Goal: Information Seeking & Learning: Learn about a topic

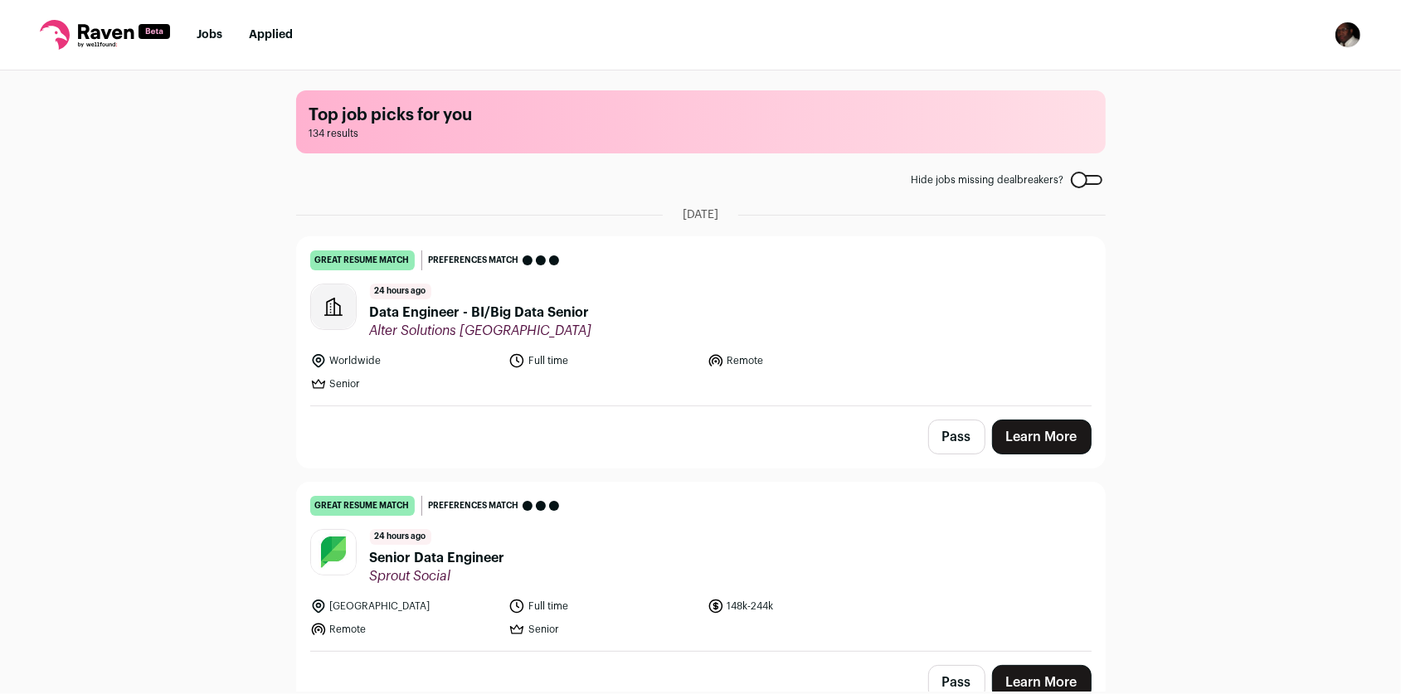
click at [1348, 29] on img "Open dropdown" at bounding box center [1348, 35] width 27 height 27
click at [1231, 72] on link "Settings" at bounding box center [1268, 77] width 183 height 40
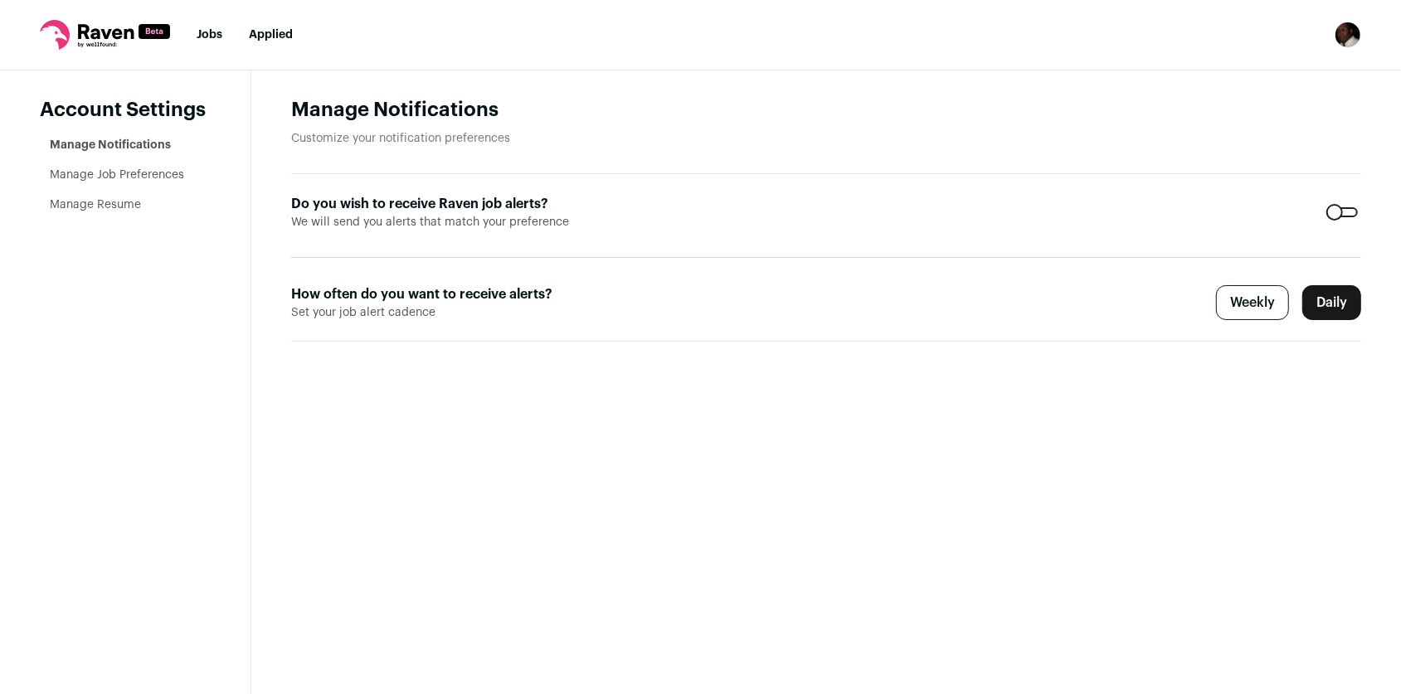
click at [1349, 37] on img "Open dropdown" at bounding box center [1348, 35] width 27 height 27
click at [107, 207] on link "Manage Resume" at bounding box center [95, 205] width 91 height 12
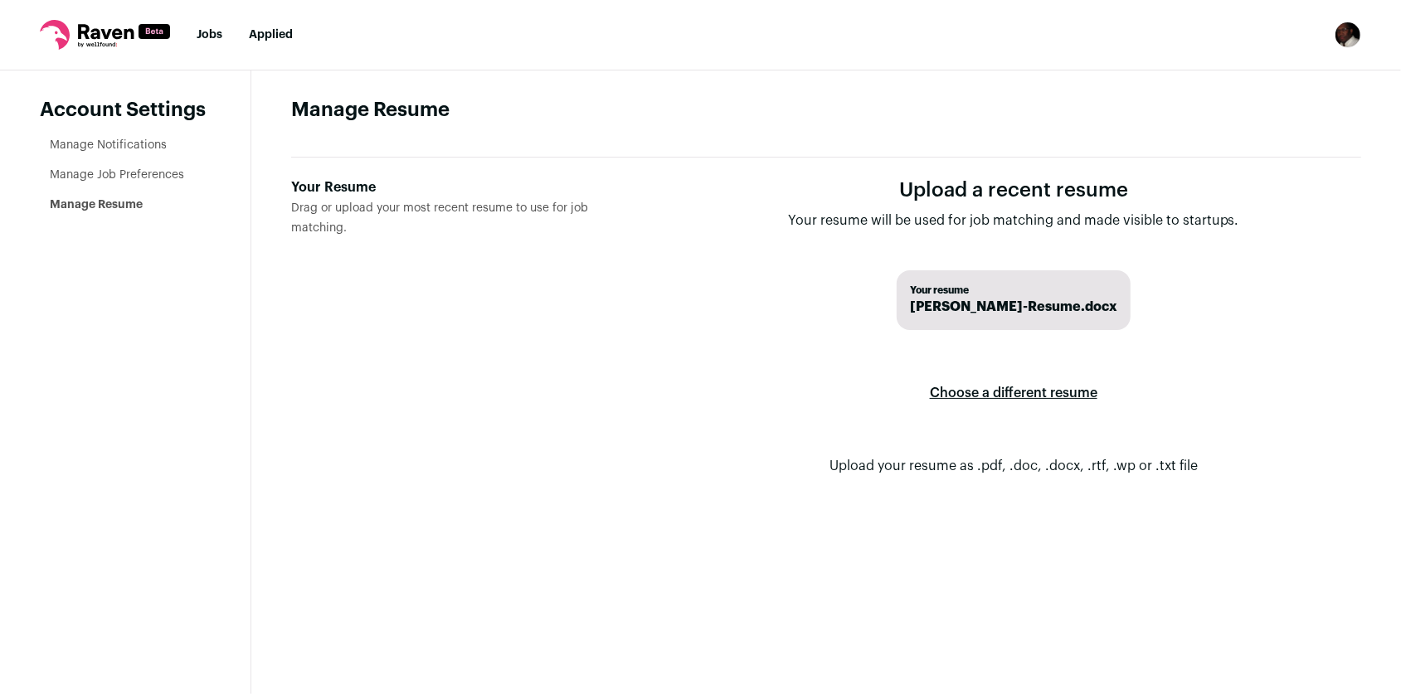
click at [1005, 397] on label "Choose a different resume" at bounding box center [1014, 393] width 168 height 46
click at [0, 0] on input "Your Resume Drag or upload your most recent resume to use for job matching." at bounding box center [0, 0] width 0 height 0
click at [207, 40] on link "Jobs" at bounding box center [210, 35] width 26 height 12
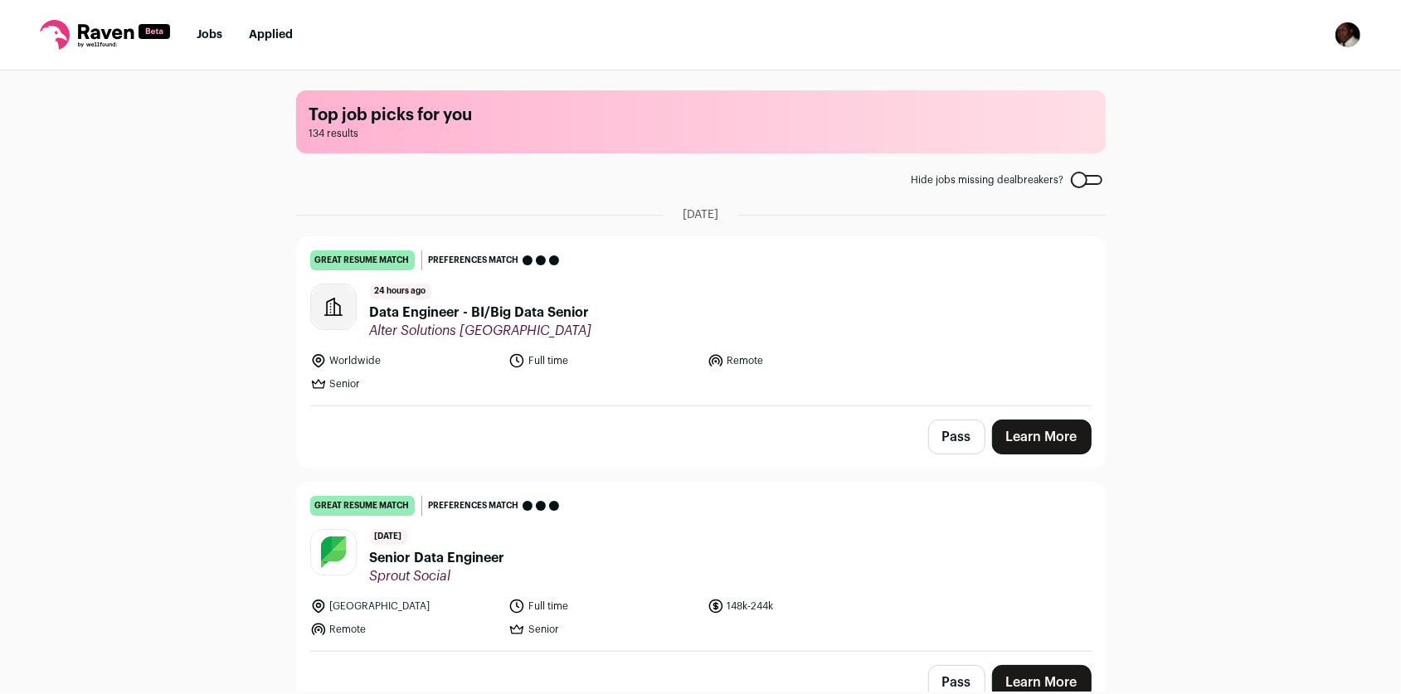
click at [1055, 436] on link "Learn More" at bounding box center [1042, 437] width 100 height 35
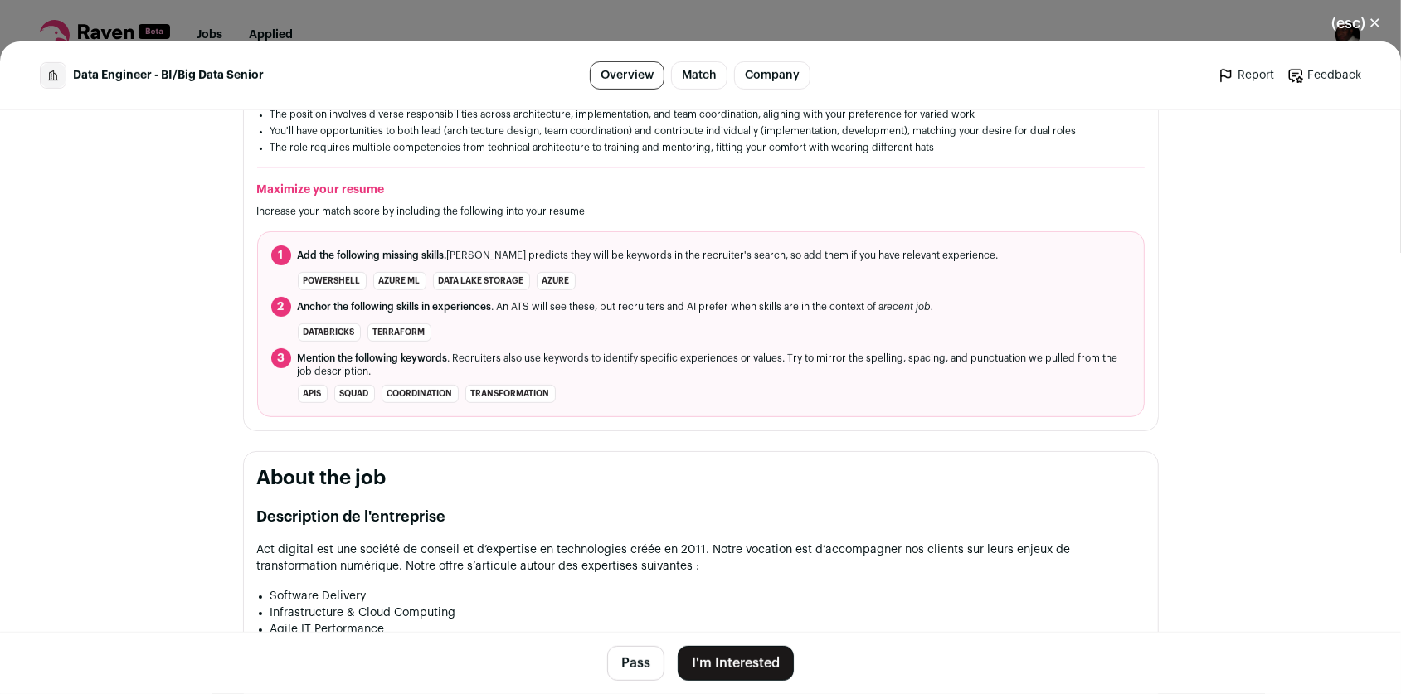
scroll to position [455, 0]
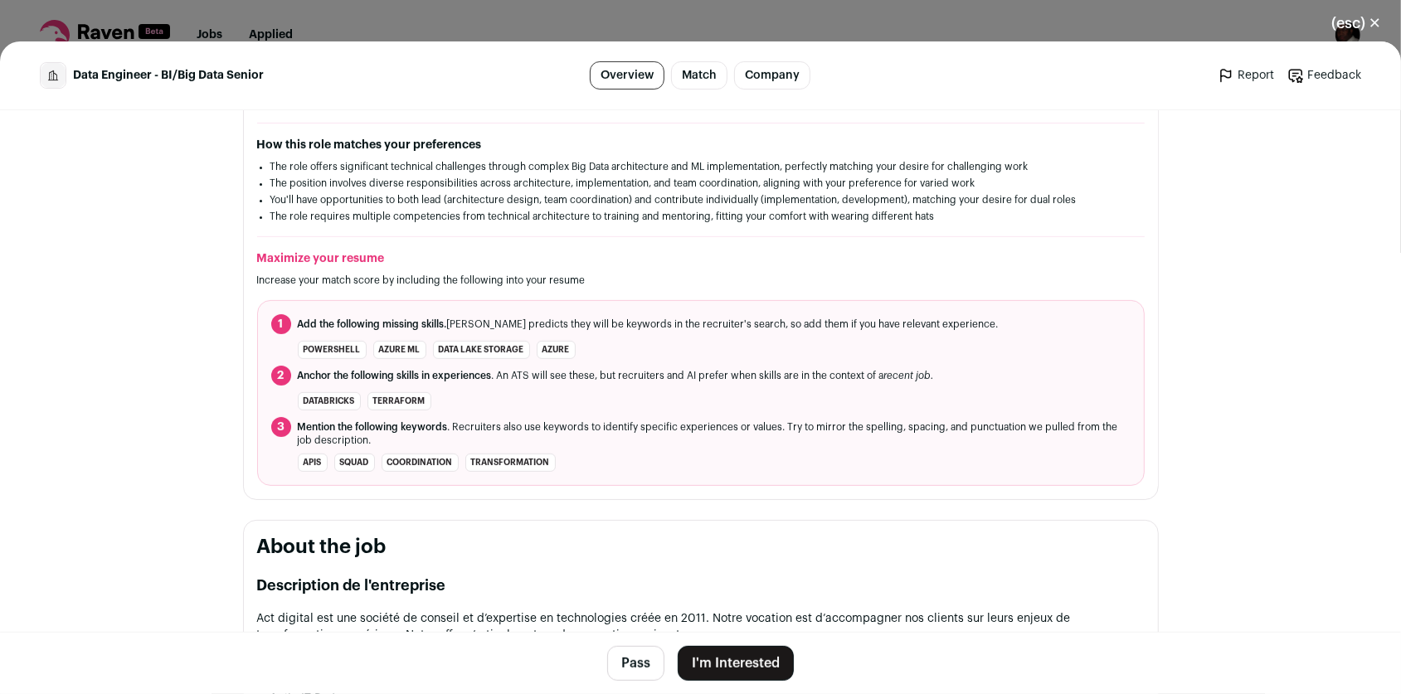
click at [1373, 29] on button "(esc) ✕" at bounding box center [1357, 23] width 90 height 37
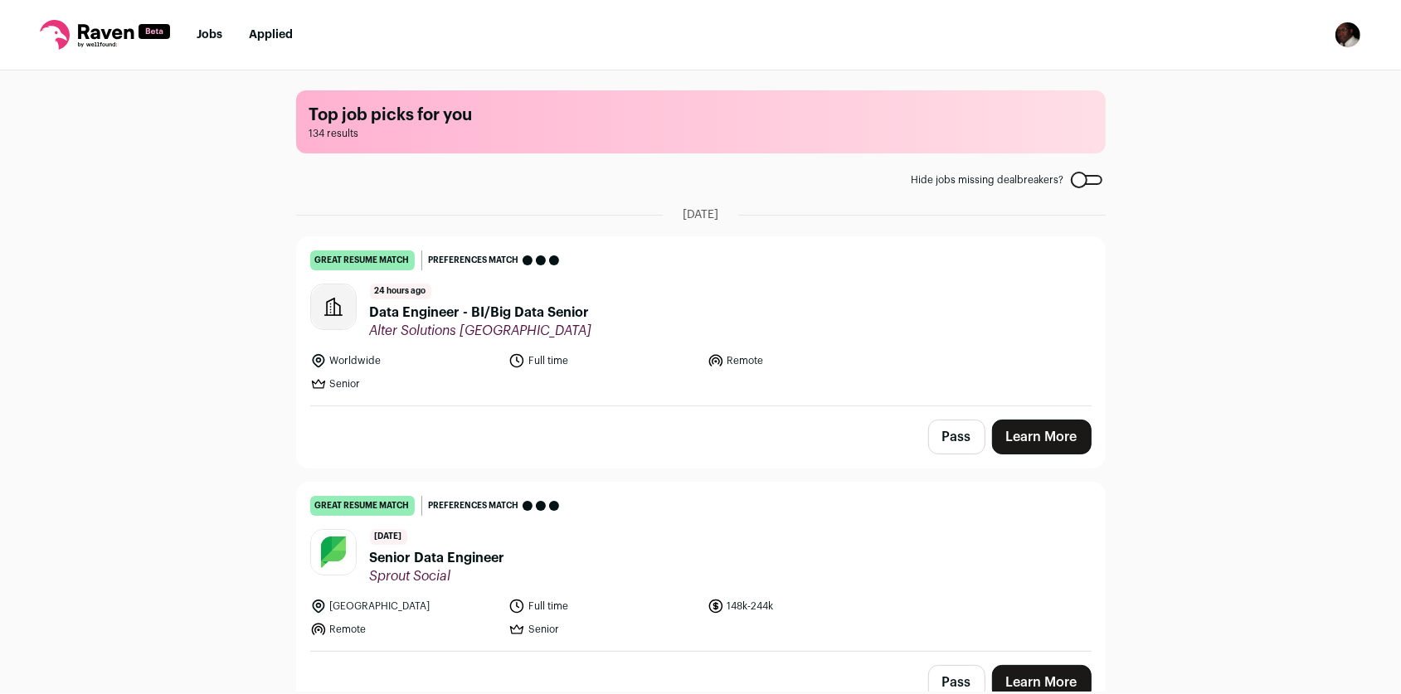
click at [1041, 667] on link "Learn More" at bounding box center [1042, 682] width 100 height 35
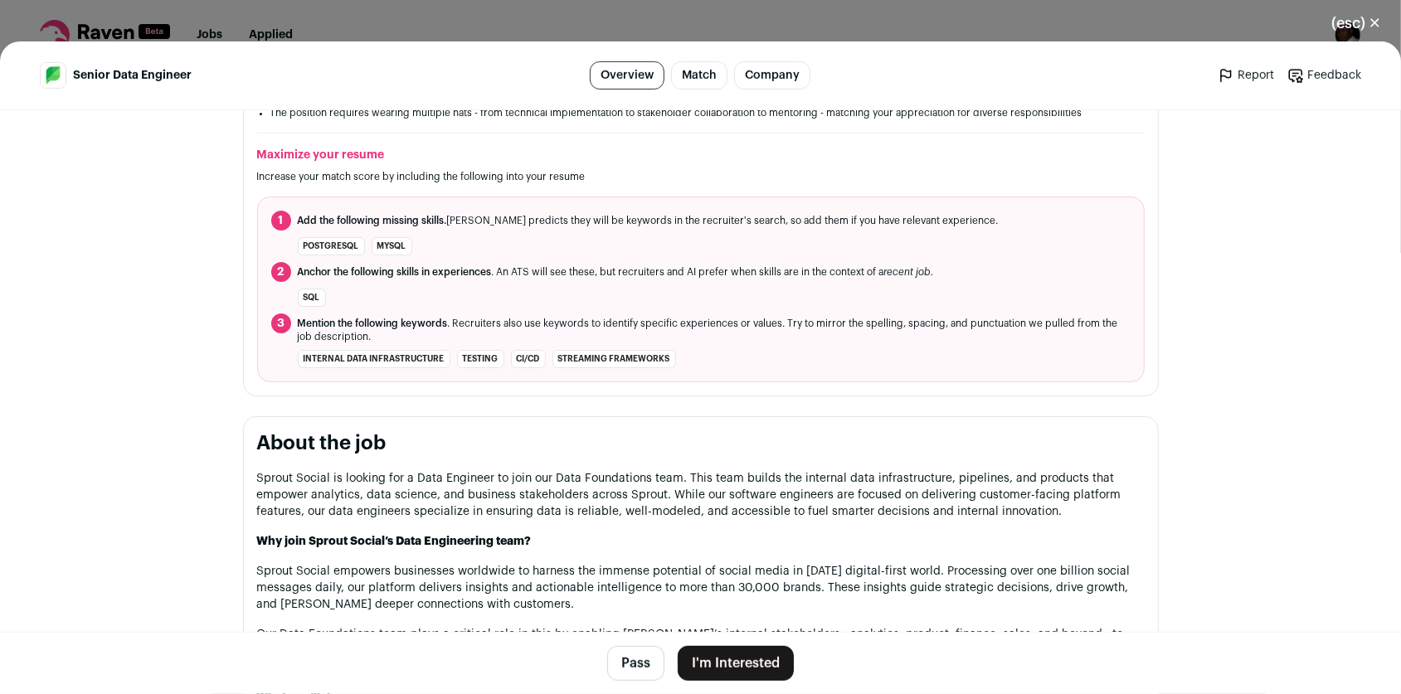
scroll to position [611, 0]
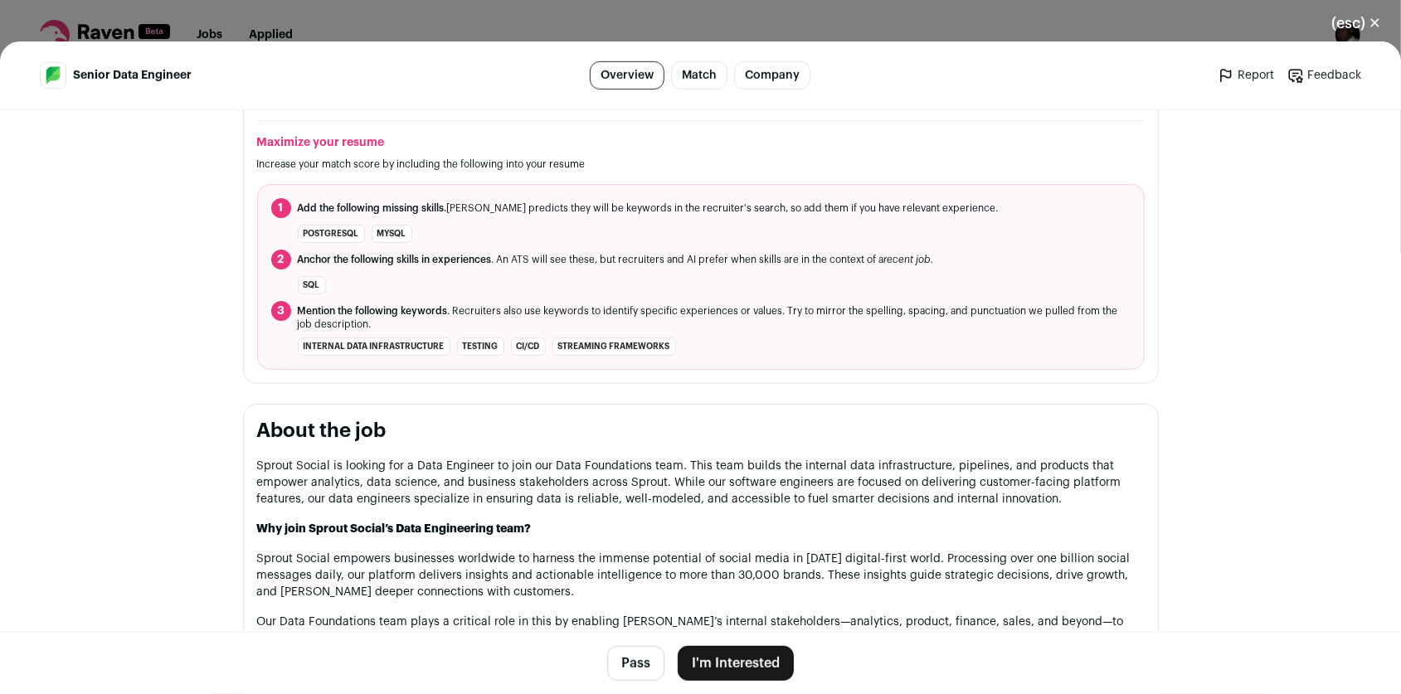
click at [1365, 27] on button "(esc) ✕" at bounding box center [1357, 23] width 90 height 37
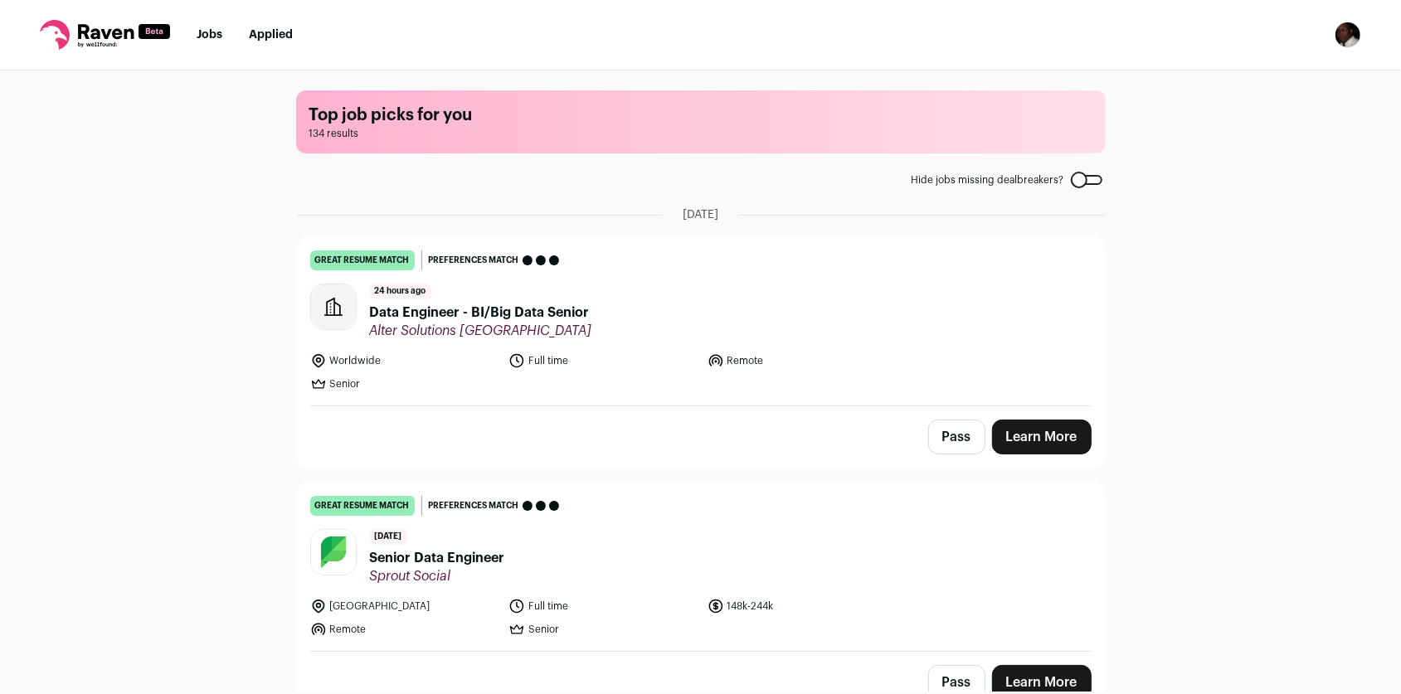
scroll to position [543, 0]
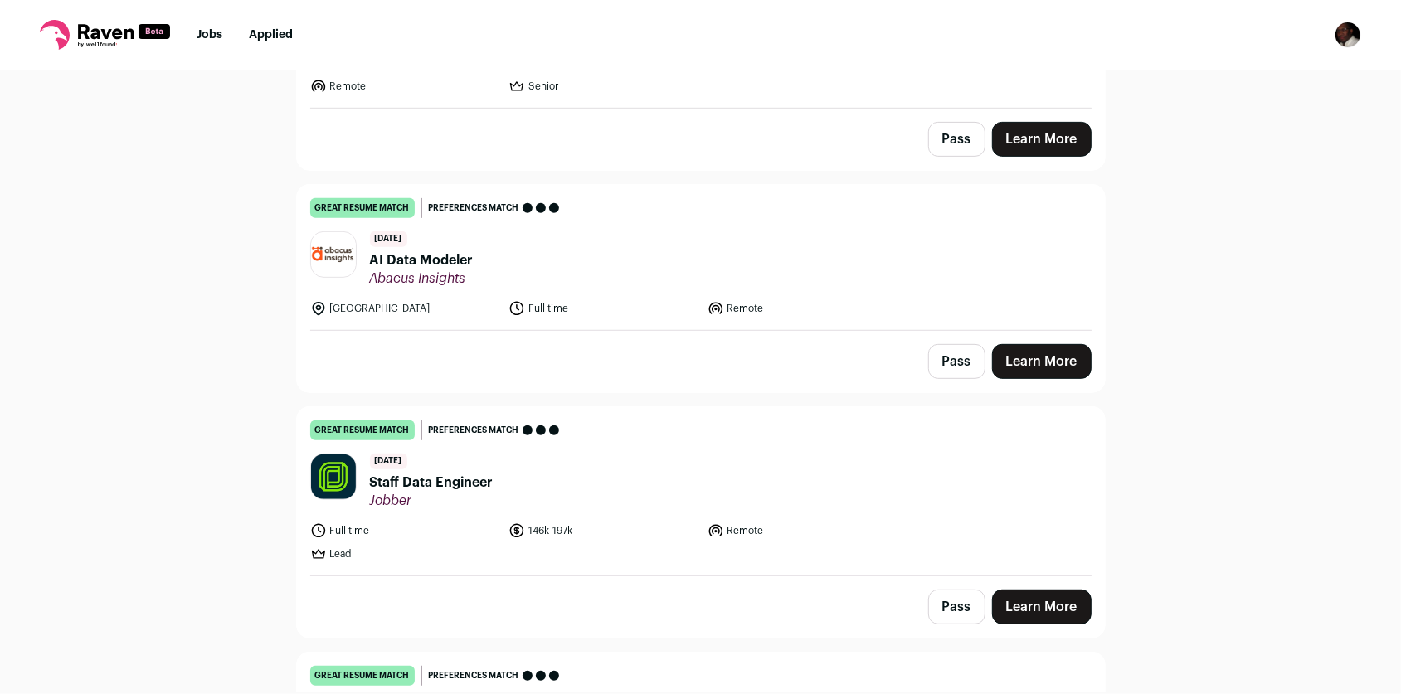
click at [1032, 348] on link "Learn More" at bounding box center [1042, 361] width 100 height 35
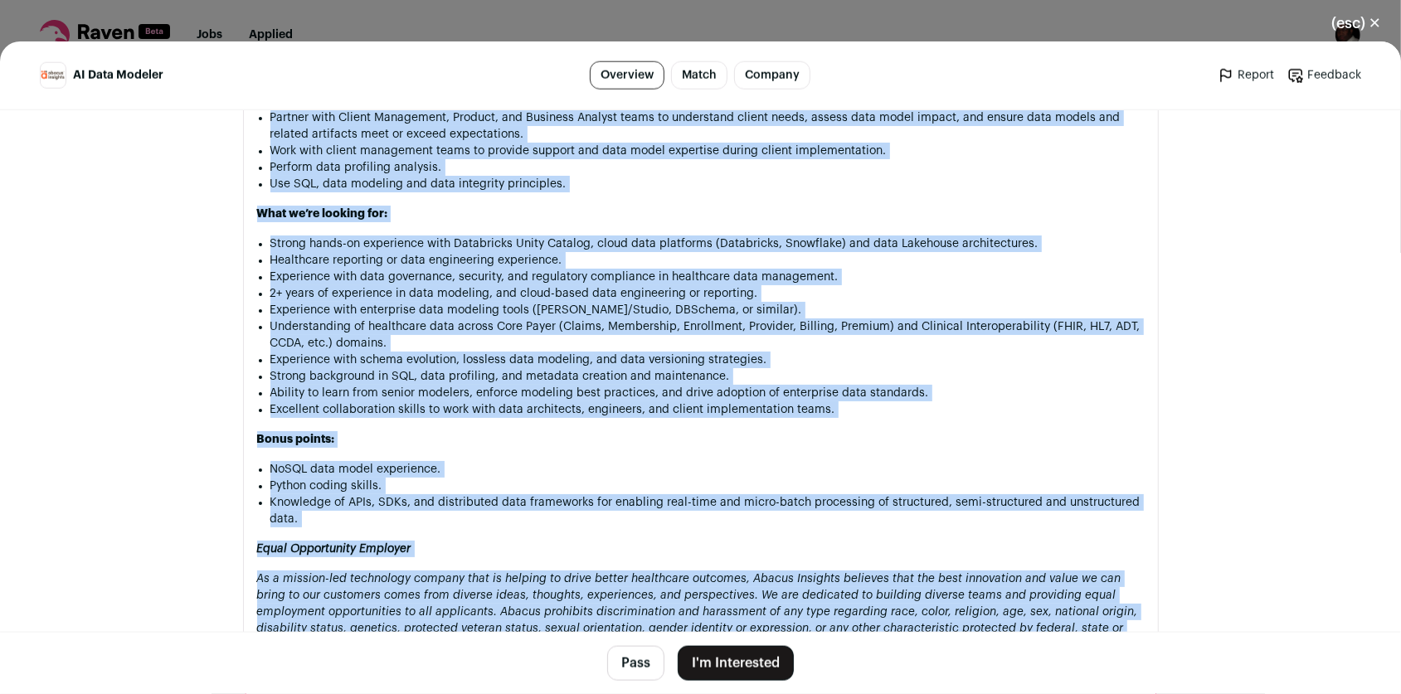
scroll to position [1561, 0]
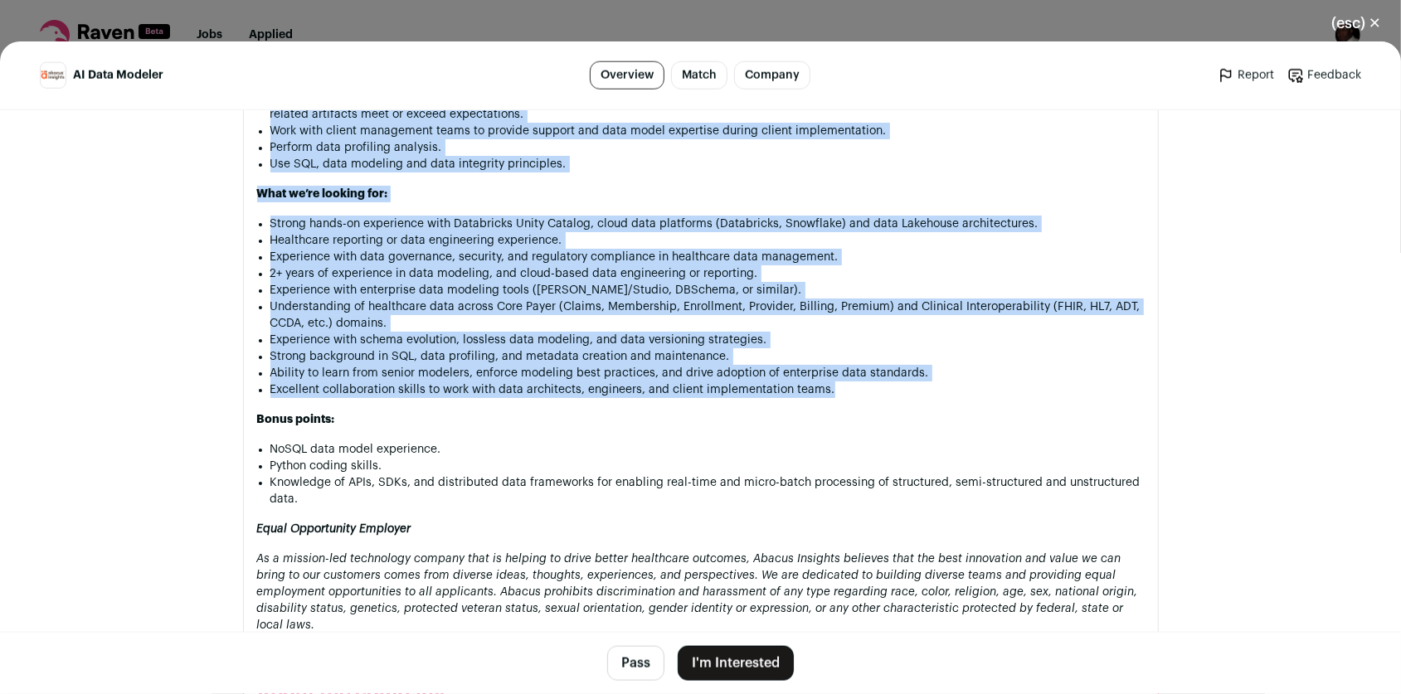
drag, startPoint x: 251, startPoint y: 147, endPoint x: 854, endPoint y: 390, distance: 651.0
click at [854, 390] on div "Abacus Insights is a mission-driven, start-up technology company focused on tra…" at bounding box center [701, 5] width 888 height 1258
copy div "About the Role: We are looking for an AI Healthcare Data Modeler to join a glob…"
click at [1377, 17] on button "(esc) ✕" at bounding box center [1357, 23] width 90 height 37
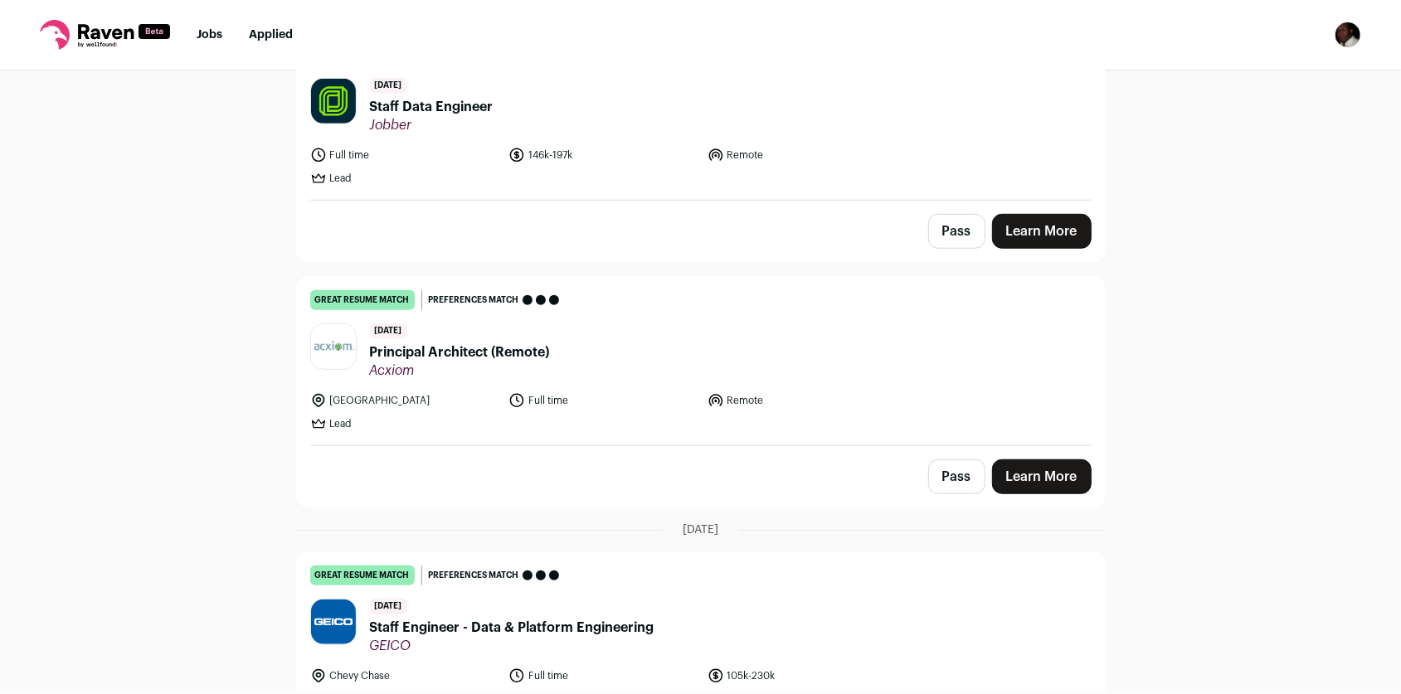
scroll to position [942, 0]
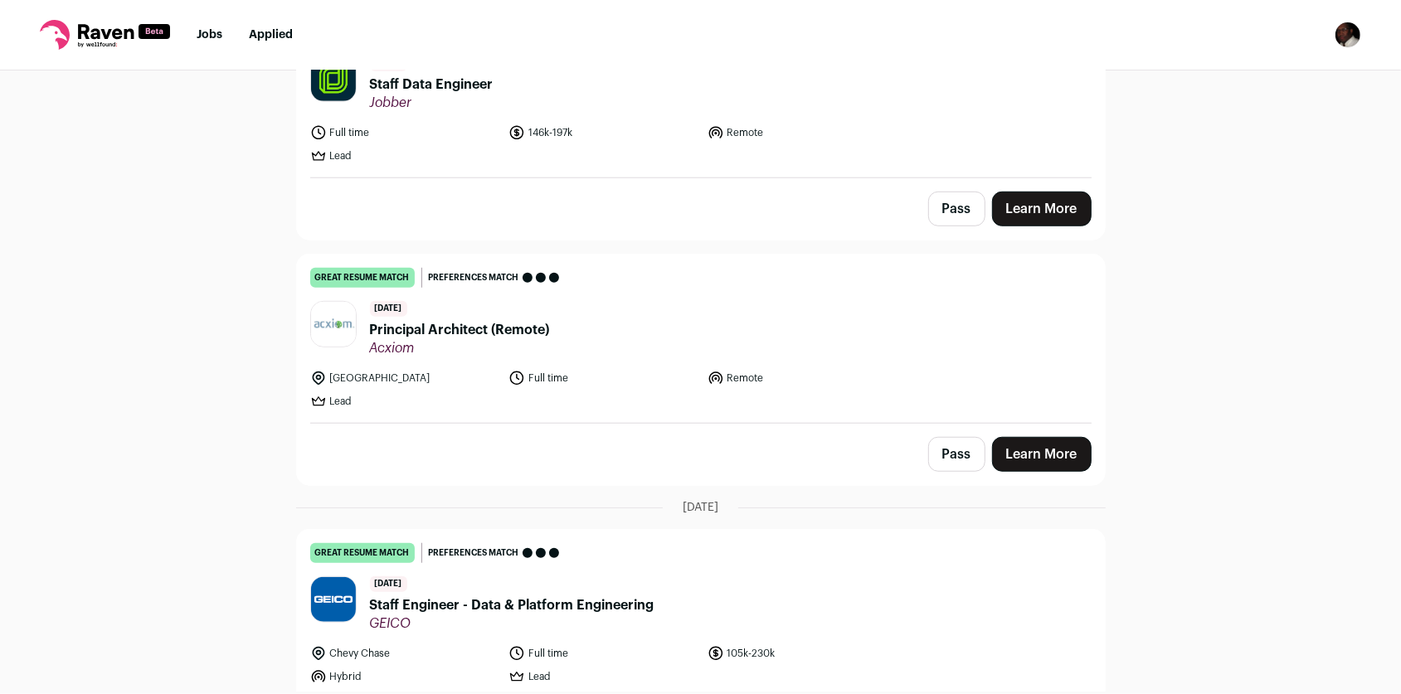
click at [1040, 445] on link "Learn More" at bounding box center [1042, 454] width 100 height 35
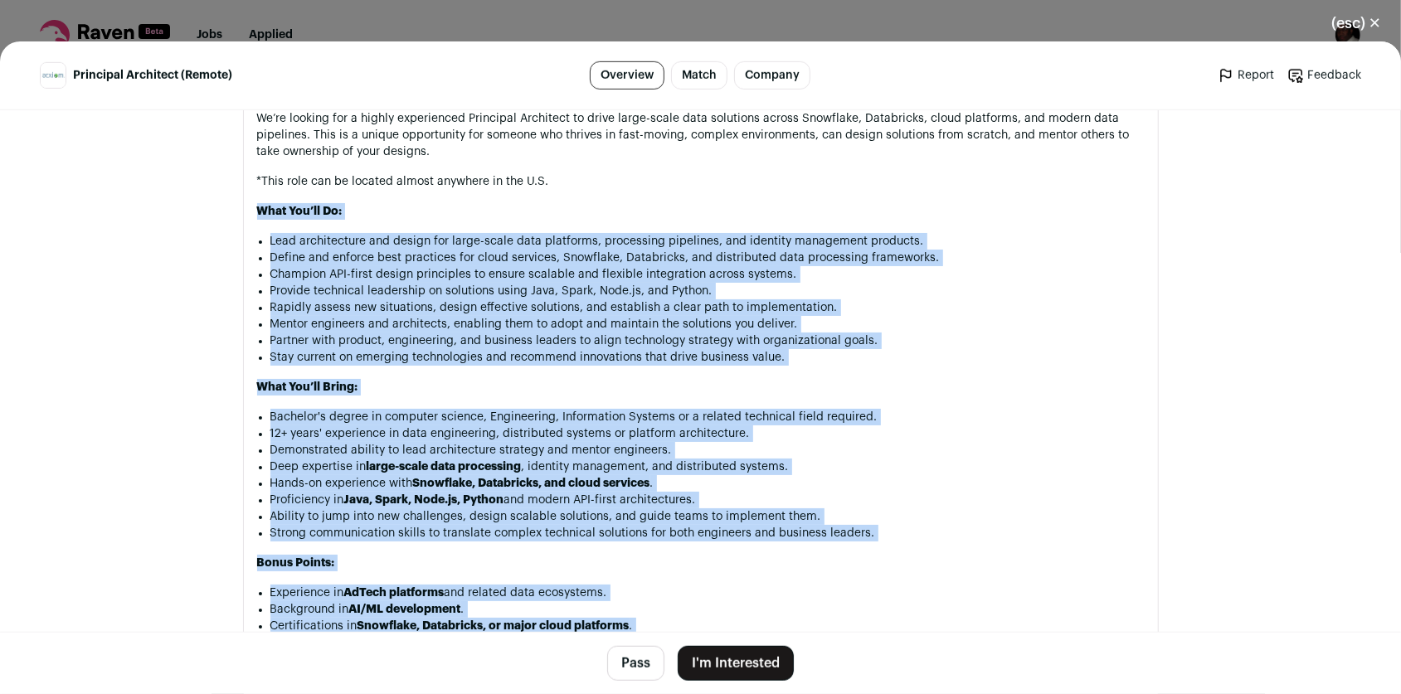
scroll to position [931, 0]
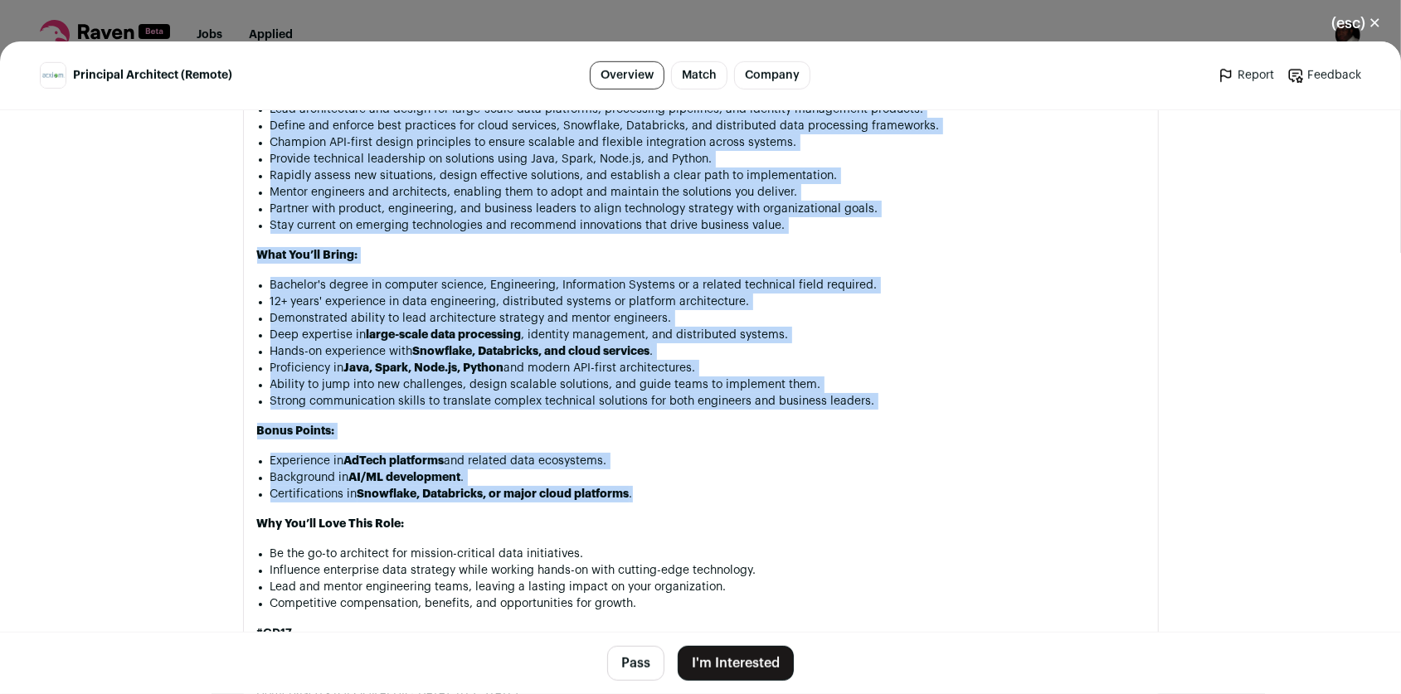
drag, startPoint x: 252, startPoint y: 271, endPoint x: 632, endPoint y: 499, distance: 443.2
click at [632, 499] on div "We’re looking for a highly experienced Principal Architect to drive large-scale…" at bounding box center [701, 432] width 888 height 909
copy div "Lore Ips’do Si: Amet consectetura eli seddoe tem incid-utlab etdo magnaaliq, en…"
click at [1373, 27] on button "(esc) ✕" at bounding box center [1357, 23] width 90 height 37
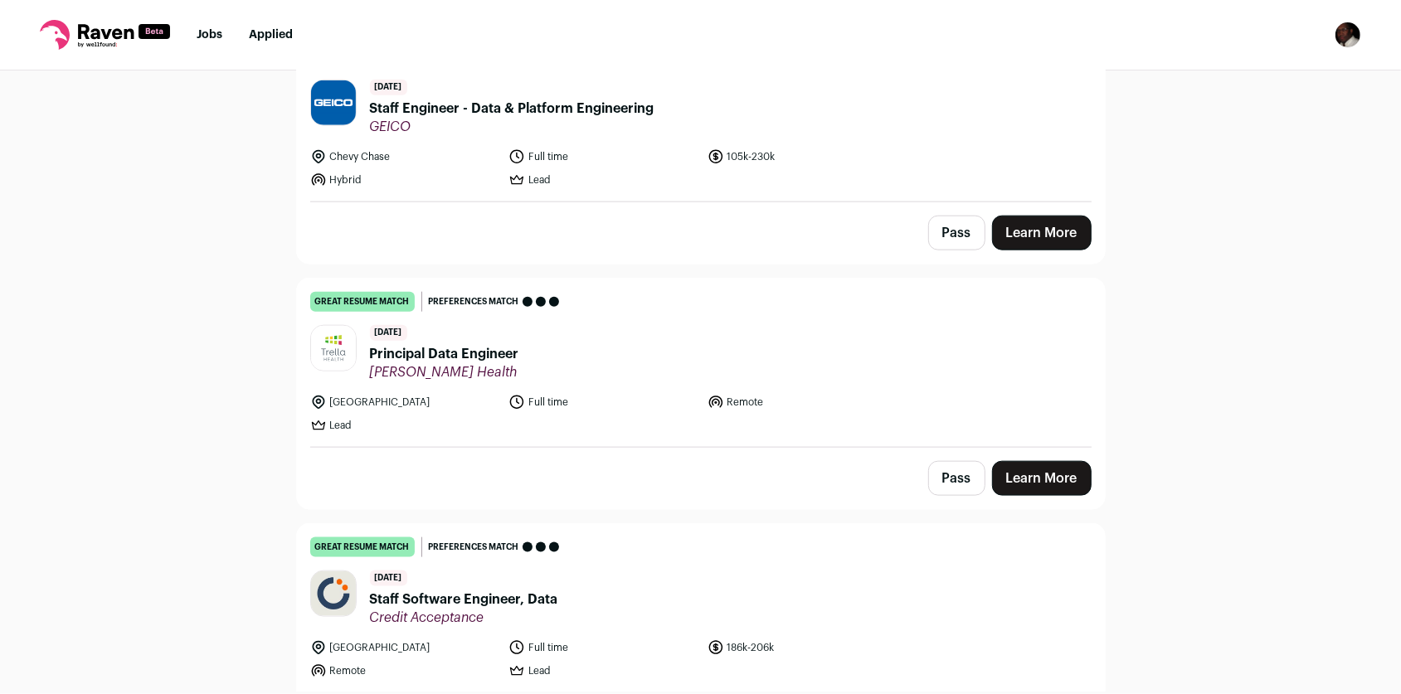
scroll to position [1483, 0]
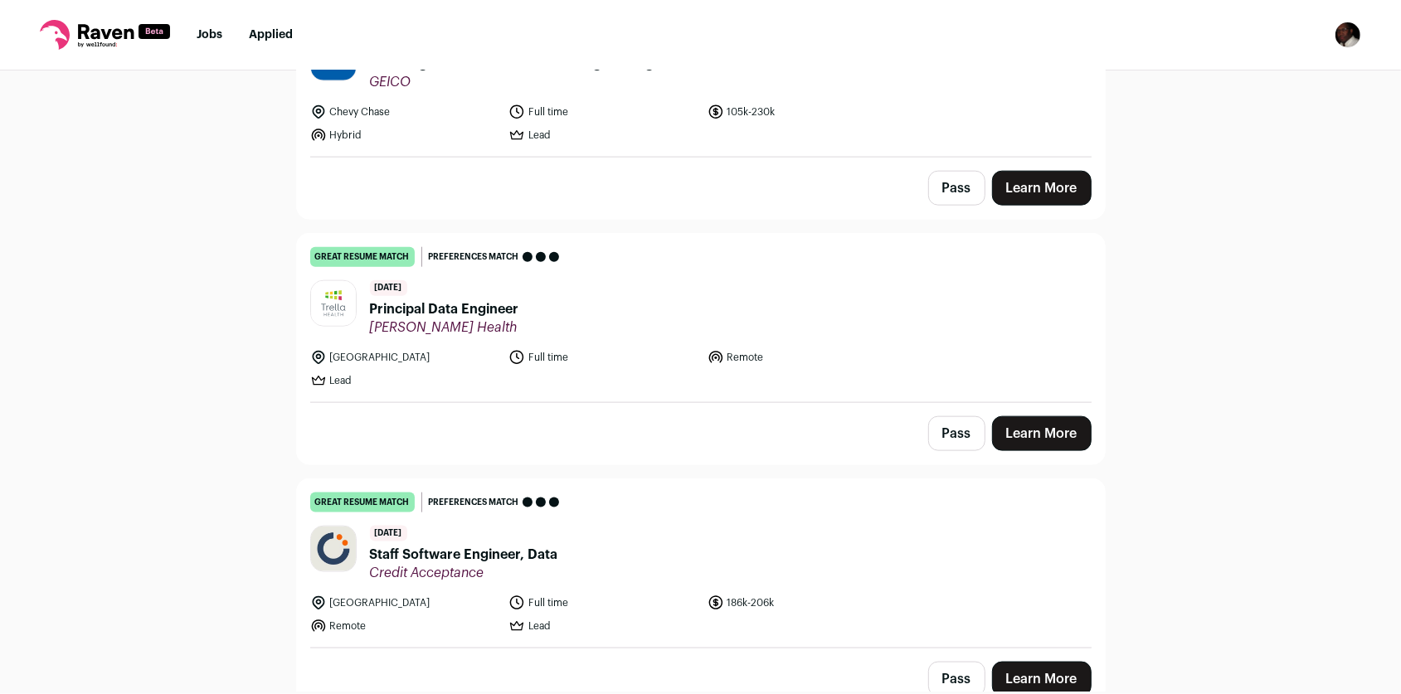
click at [1057, 430] on link "Learn More" at bounding box center [1042, 433] width 100 height 35
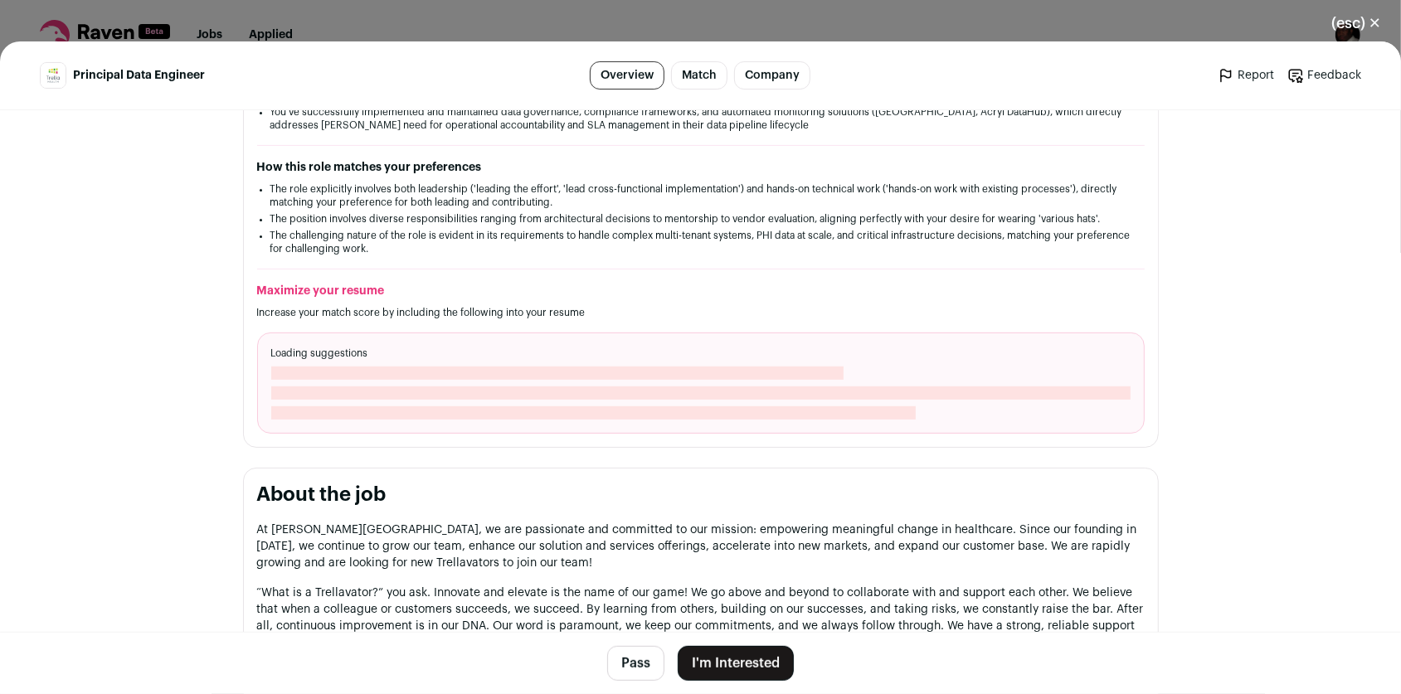
scroll to position [511, 0]
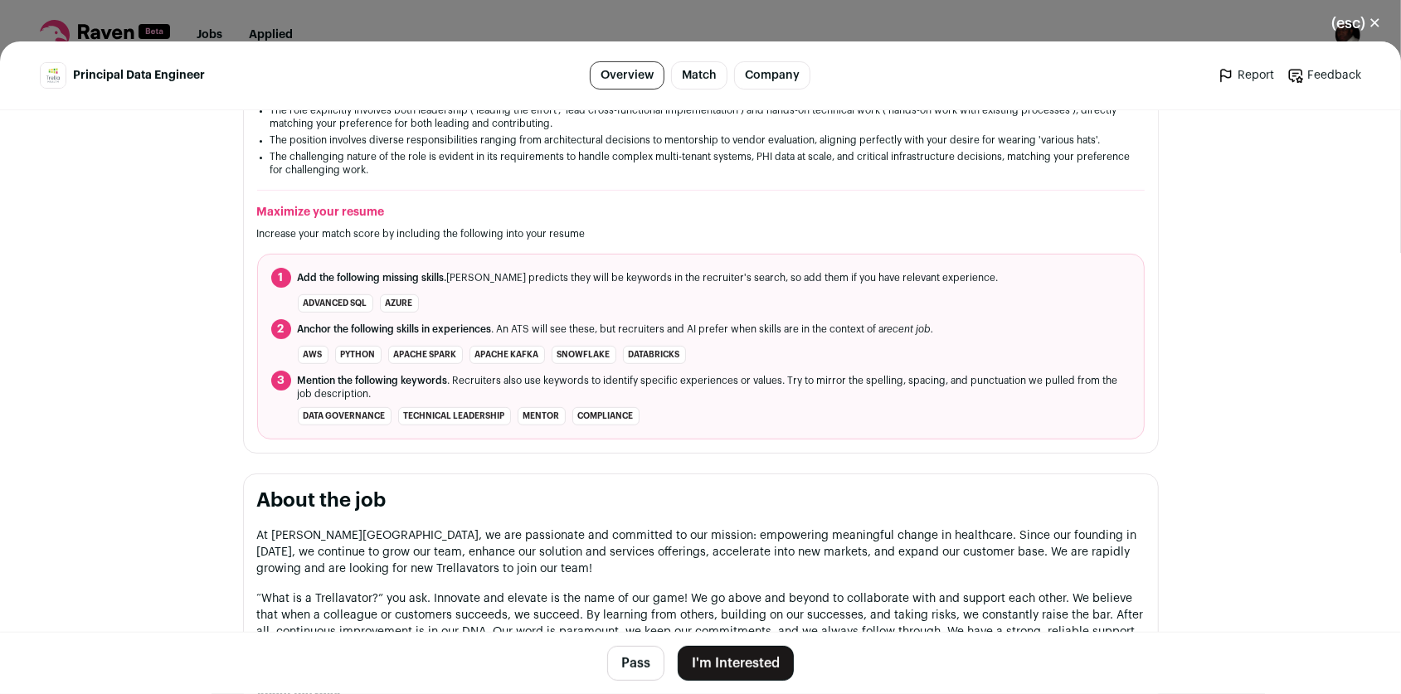
click at [1379, 22] on button "(esc) ✕" at bounding box center [1357, 23] width 90 height 37
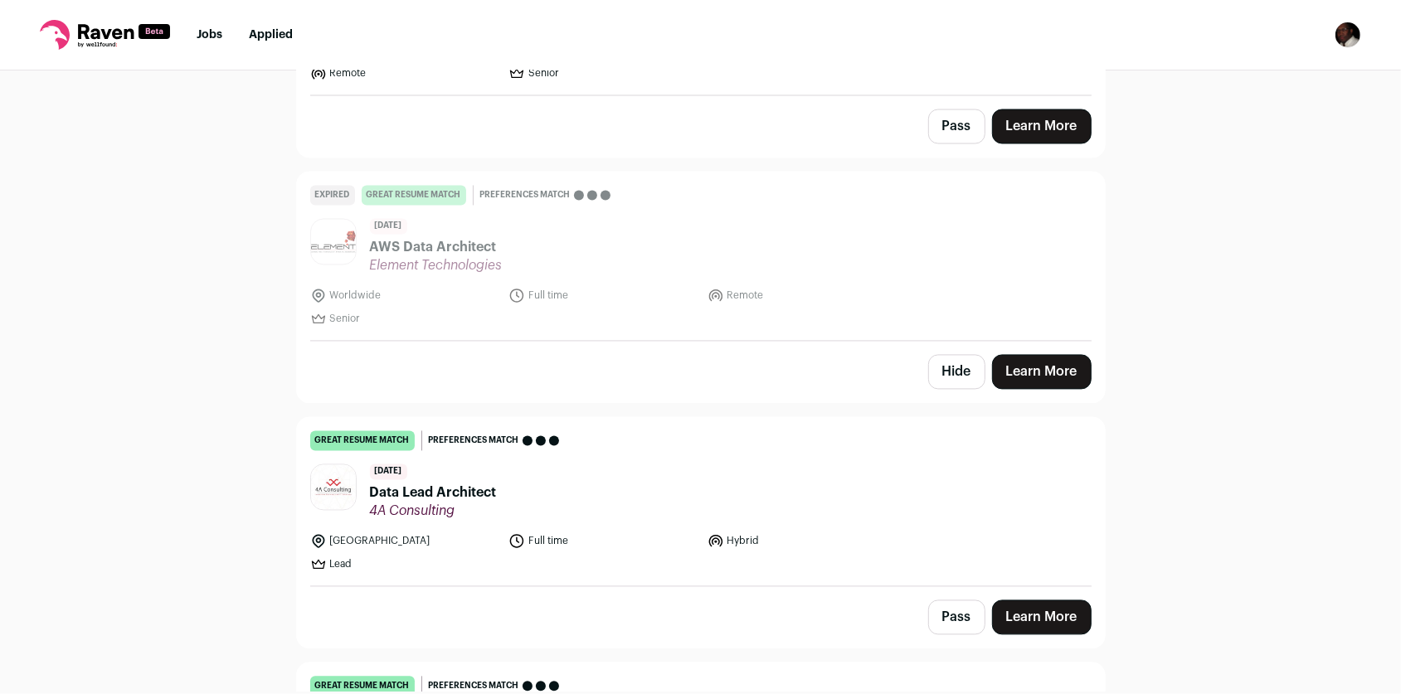
scroll to position [2612, 0]
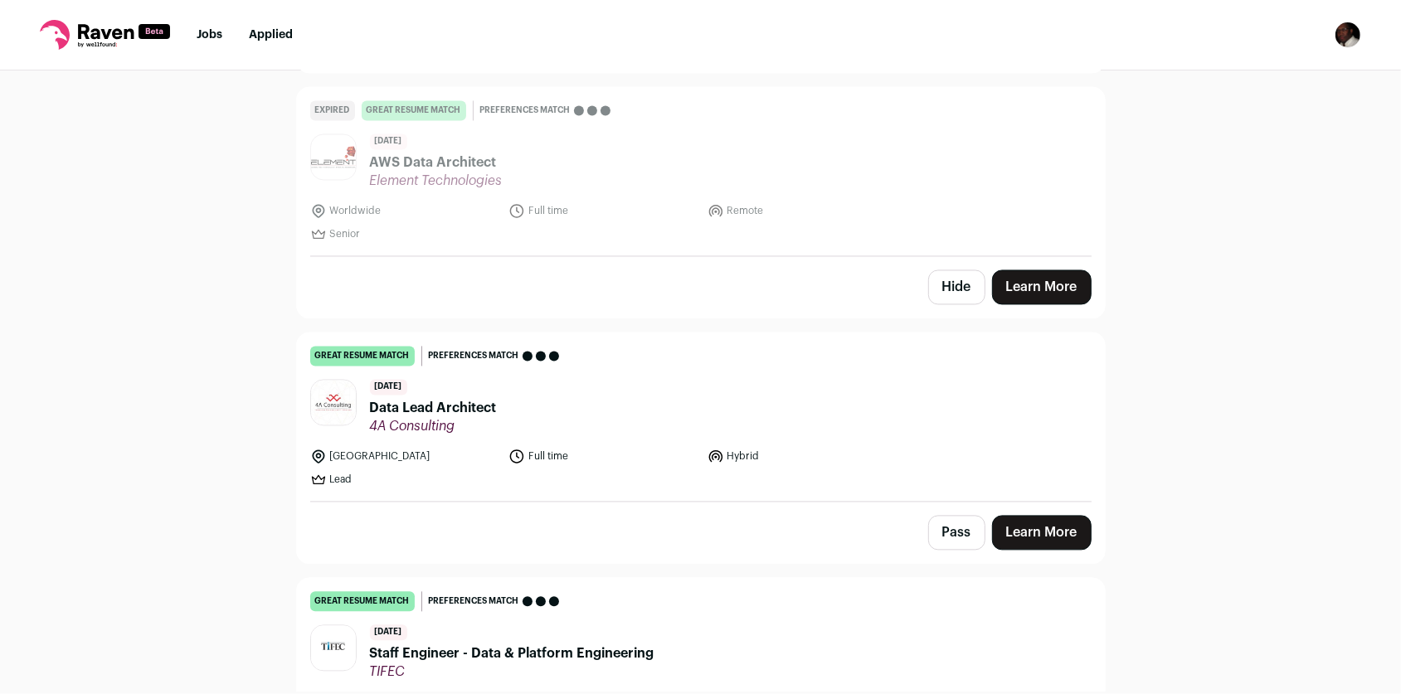
click at [1053, 534] on link "Learn More" at bounding box center [1042, 532] width 100 height 35
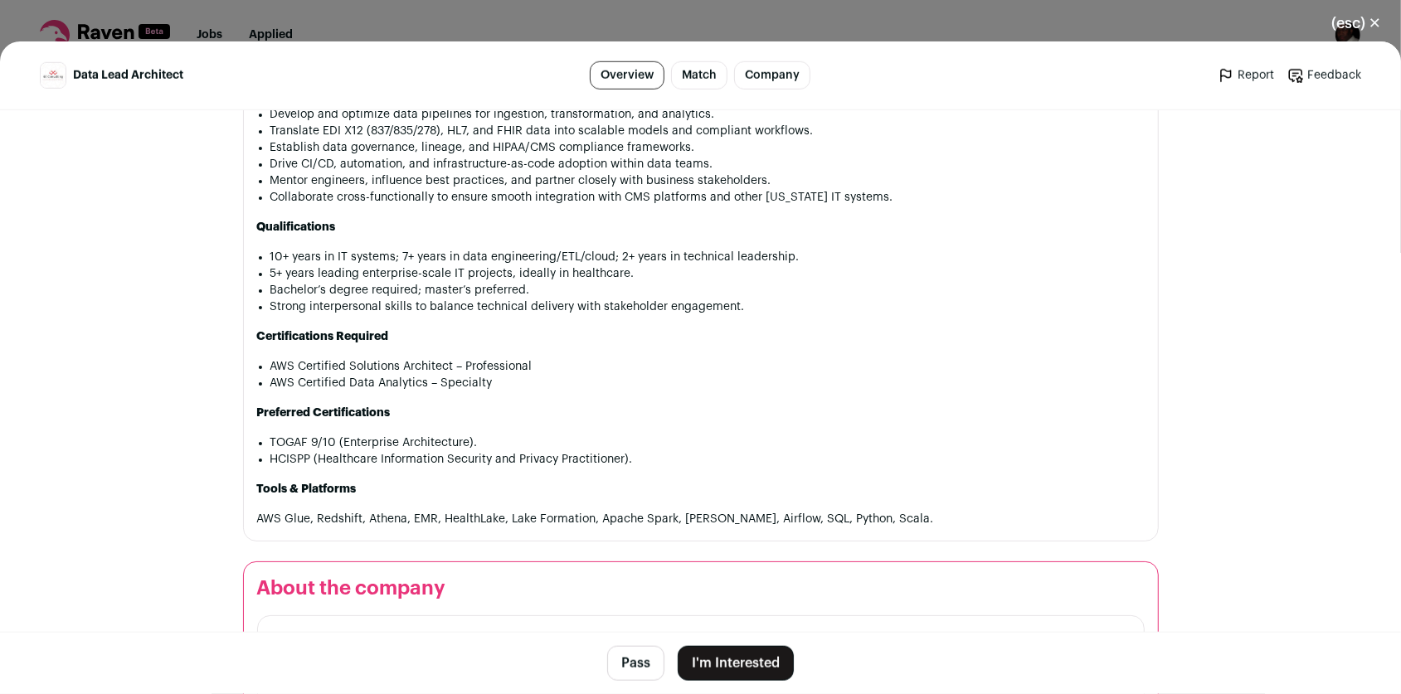
scroll to position [1136, 0]
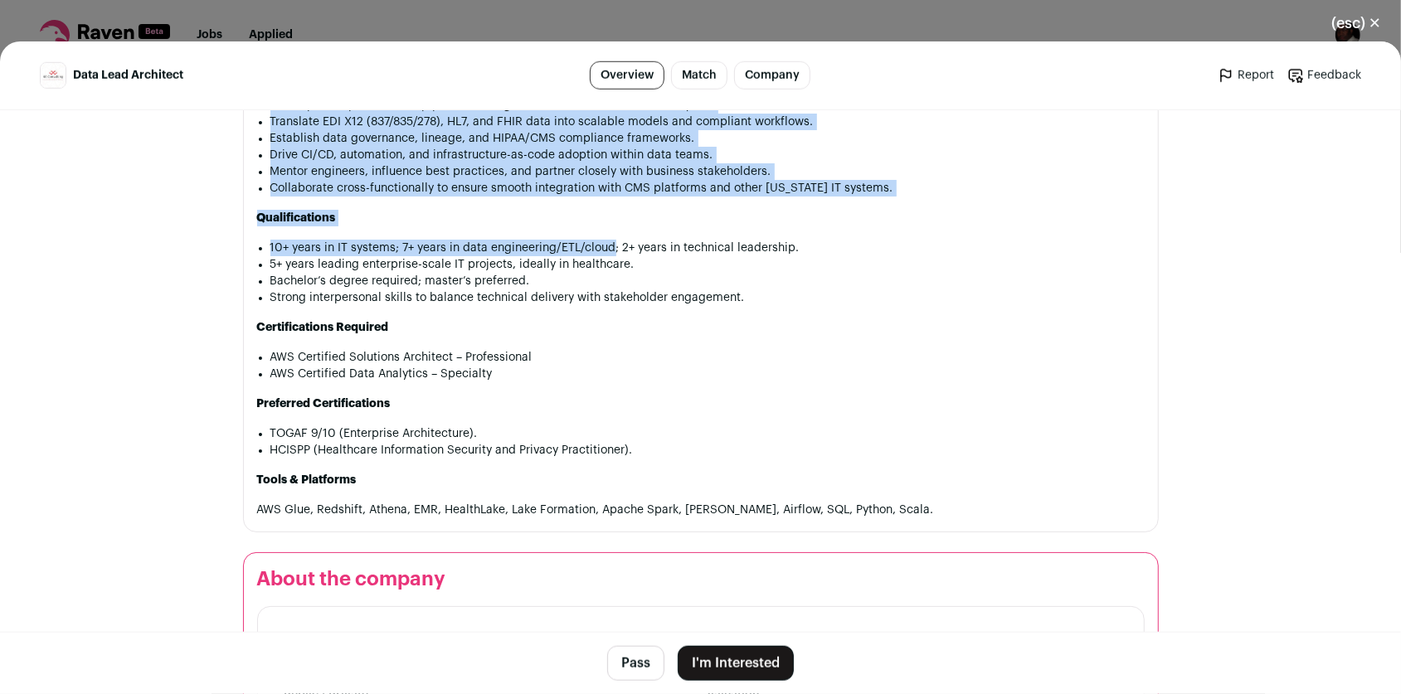
drag, startPoint x: 252, startPoint y: 285, endPoint x: 601, endPoint y: 240, distance: 352.1
click at [601, 240] on div "Data Lead Architect (4 Positions) Location : Hybrid ([GEOGRAPHIC_DATA], [GEOGRA…" at bounding box center [701, 178] width 888 height 680
click at [1378, 27] on button "(esc) ✕" at bounding box center [1357, 23] width 90 height 37
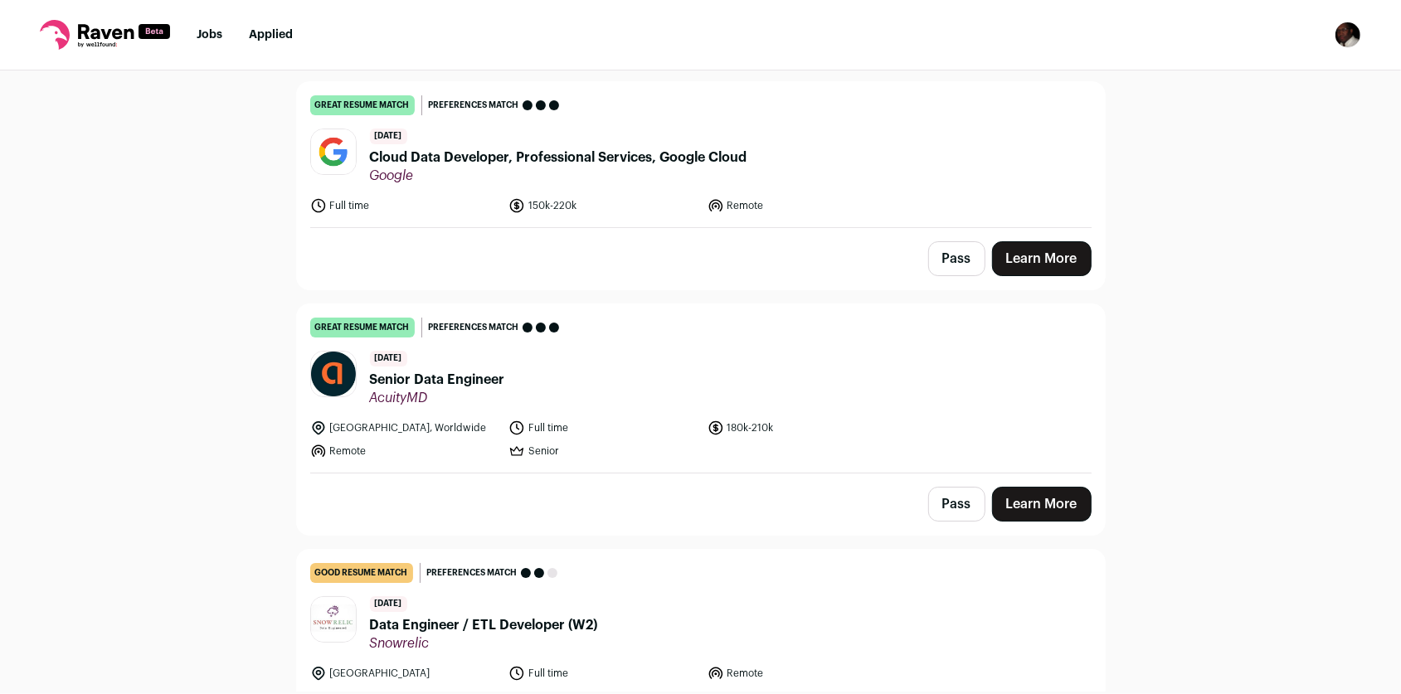
scroll to position [4724, 0]
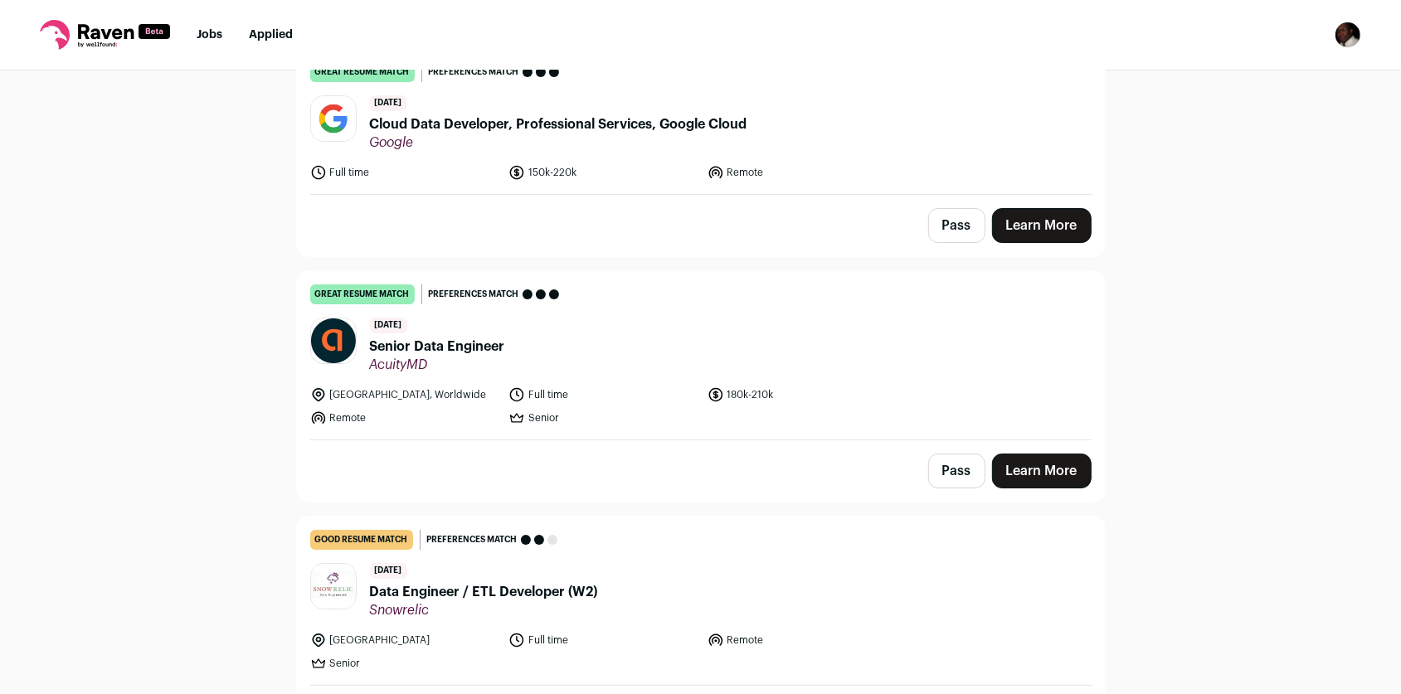
click at [1056, 454] on link "Learn More" at bounding box center [1042, 471] width 100 height 35
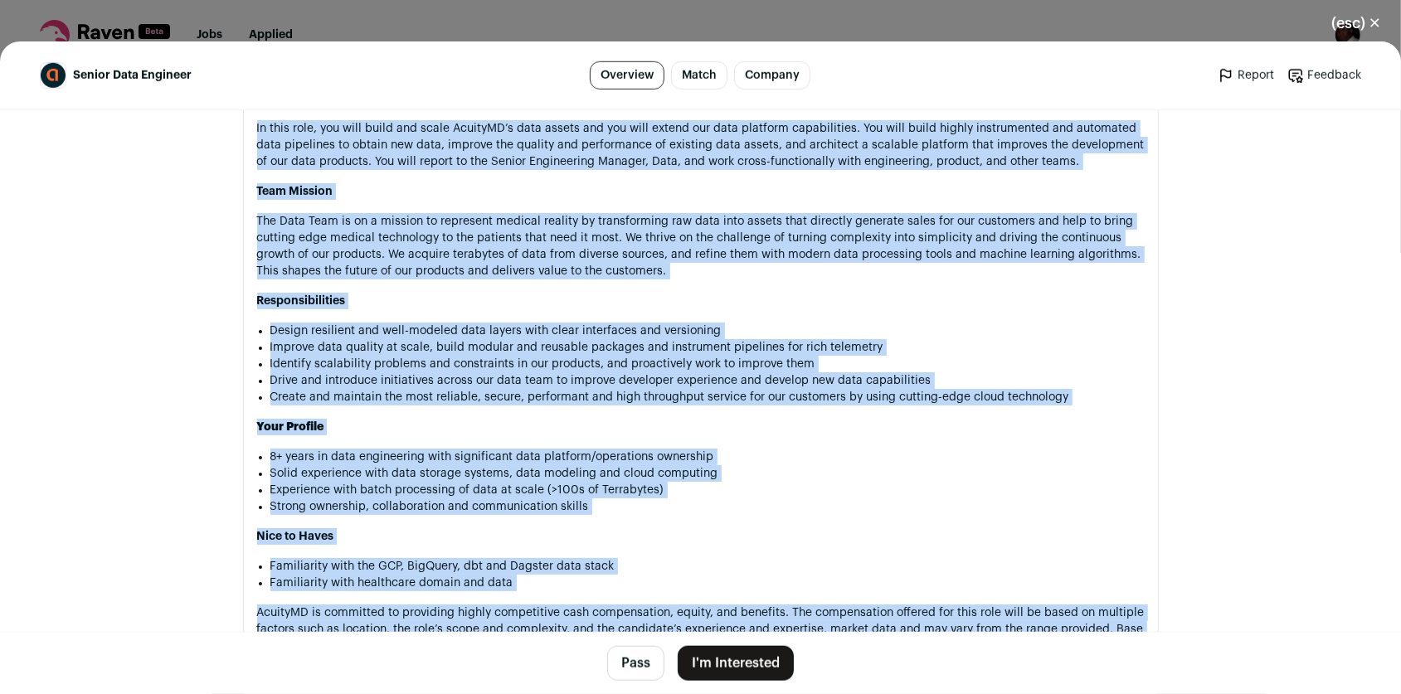
scroll to position [1102, 0]
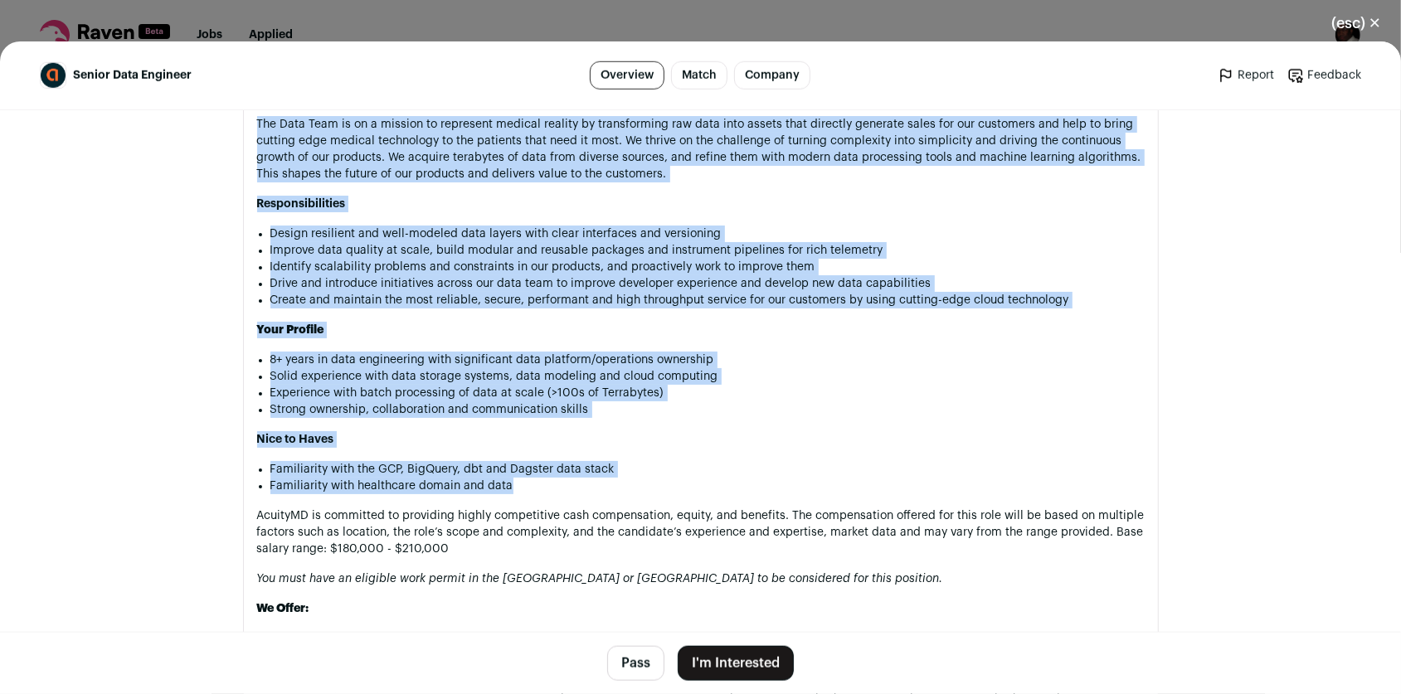
drag, startPoint x: 251, startPoint y: 198, endPoint x: 530, endPoint y: 485, distance: 400.7
click at [530, 485] on div "Senior Data Engineer AcuityMD is a software and data platform that accelerates …" at bounding box center [701, 543] width 888 height 1258
drag, startPoint x: 530, startPoint y: 485, endPoint x: 463, endPoint y: 467, distance: 69.6
copy div "Loremi Dolo Sitametc AdipisCI el s doeiusmo tem inci utlabore etdo magnaaliqua …"
click at [928, 242] on li "Improve data quality at scale, build modular and reusable packages and instrume…" at bounding box center [707, 250] width 874 height 17
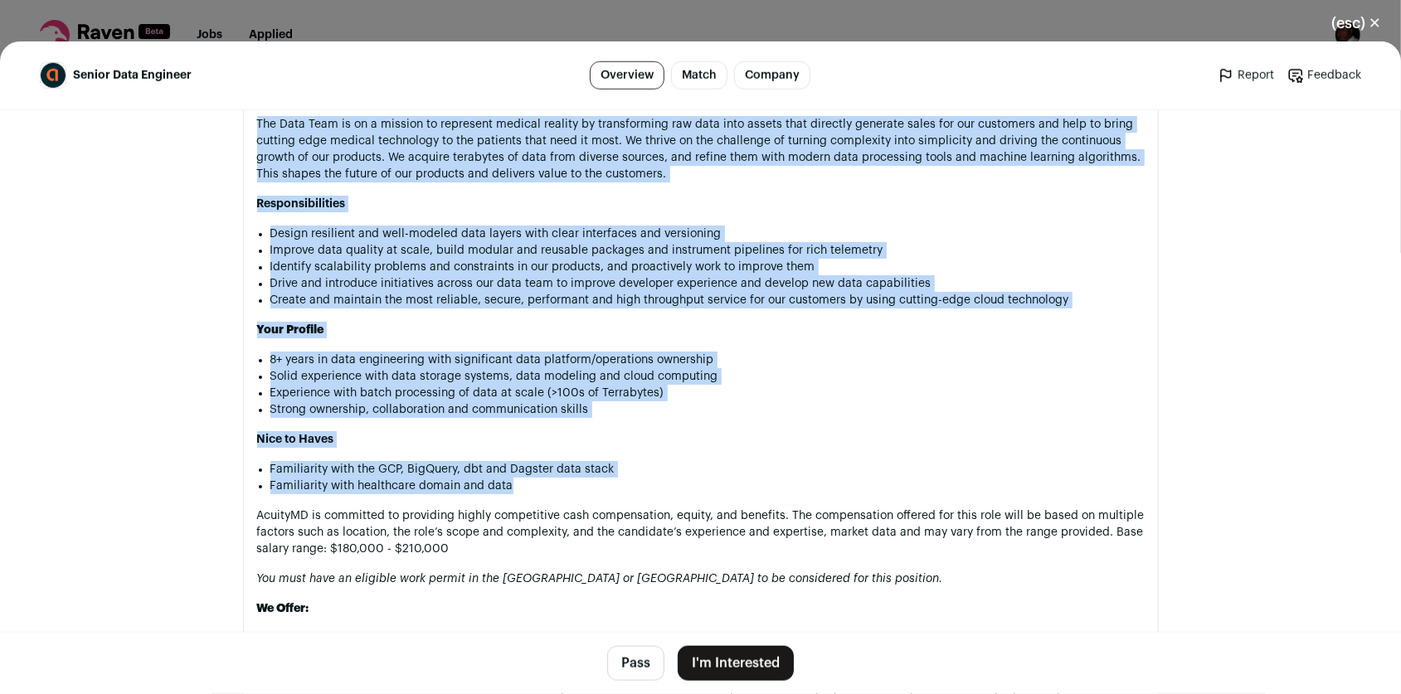
click at [1063, 324] on h3 "Your Profile" at bounding box center [701, 330] width 888 height 17
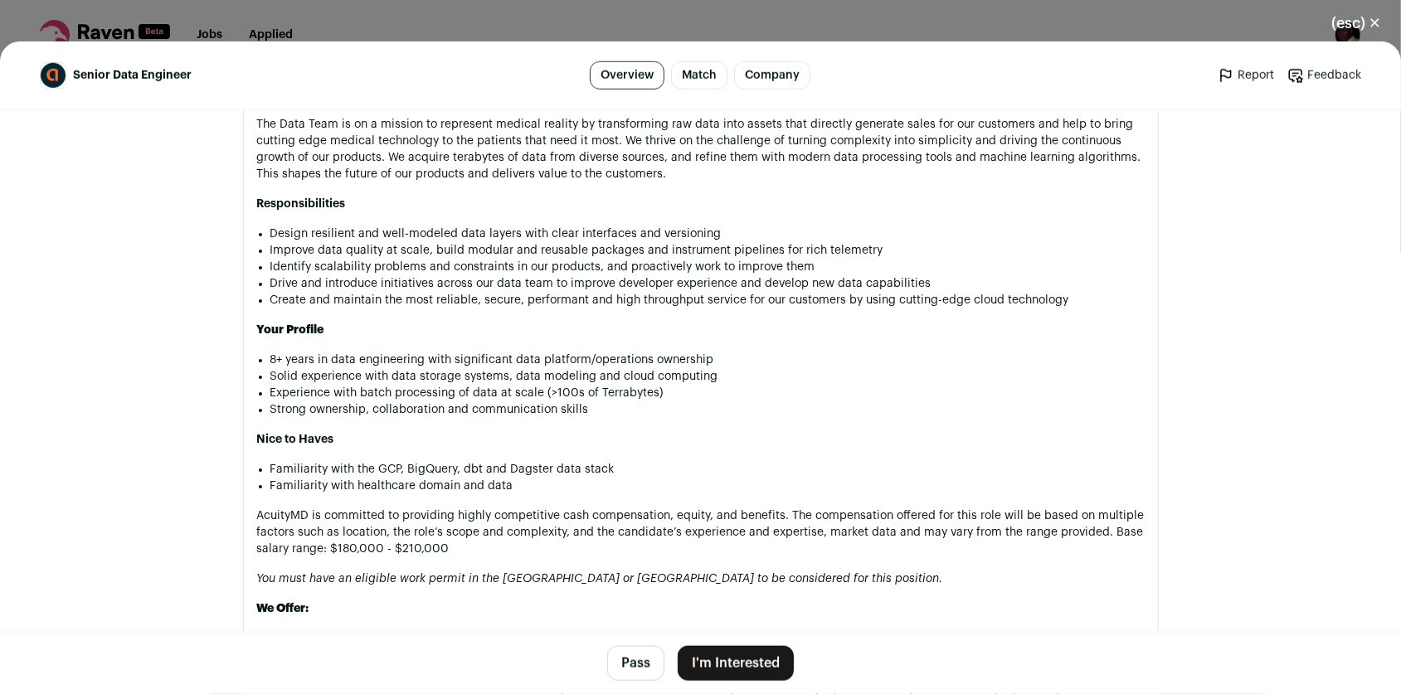
click at [1377, 22] on button "(esc) ✕" at bounding box center [1357, 23] width 90 height 37
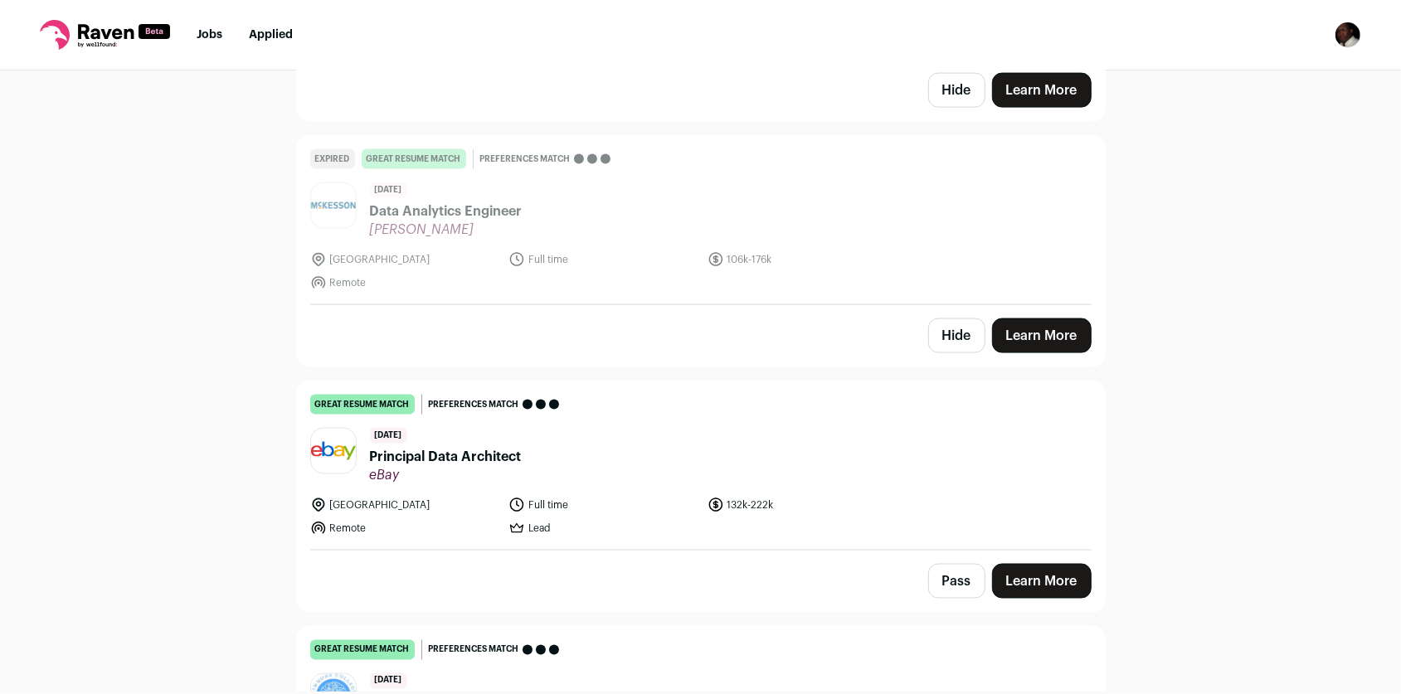
scroll to position [7035, 0]
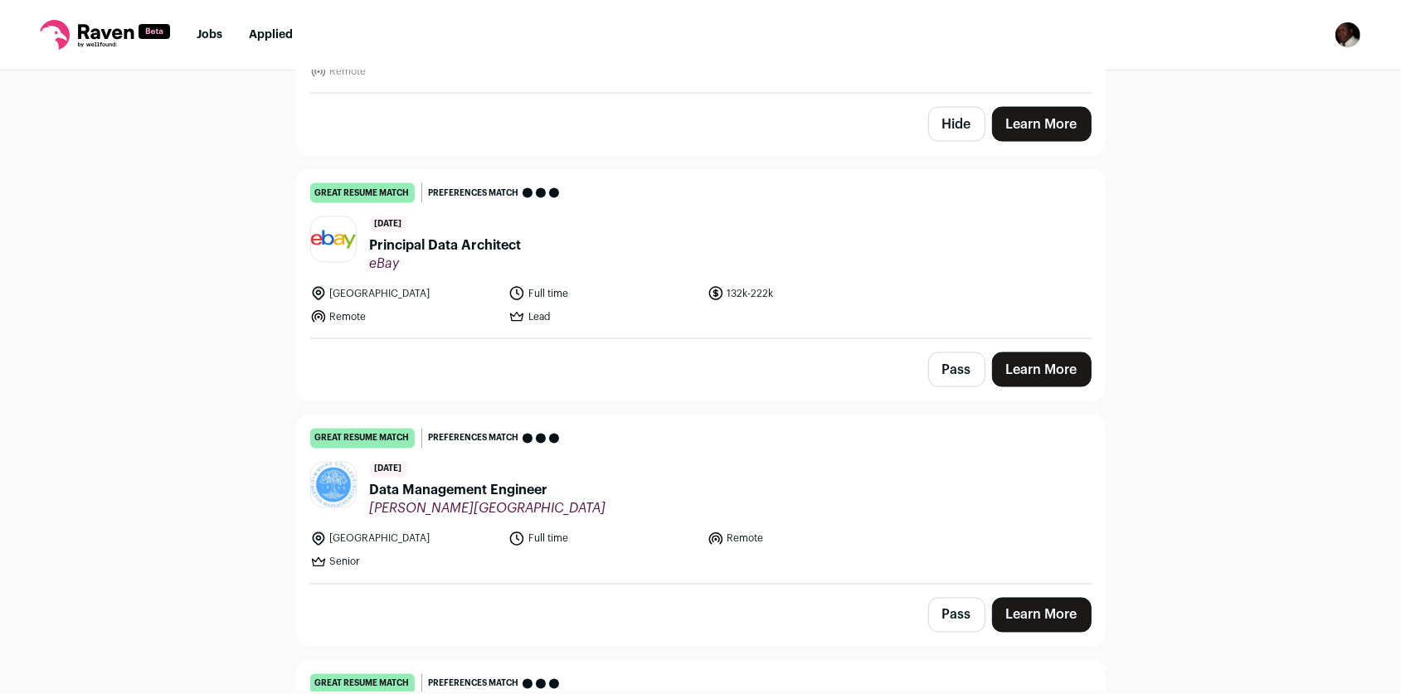
click at [1060, 598] on link "Learn More" at bounding box center [1042, 615] width 100 height 35
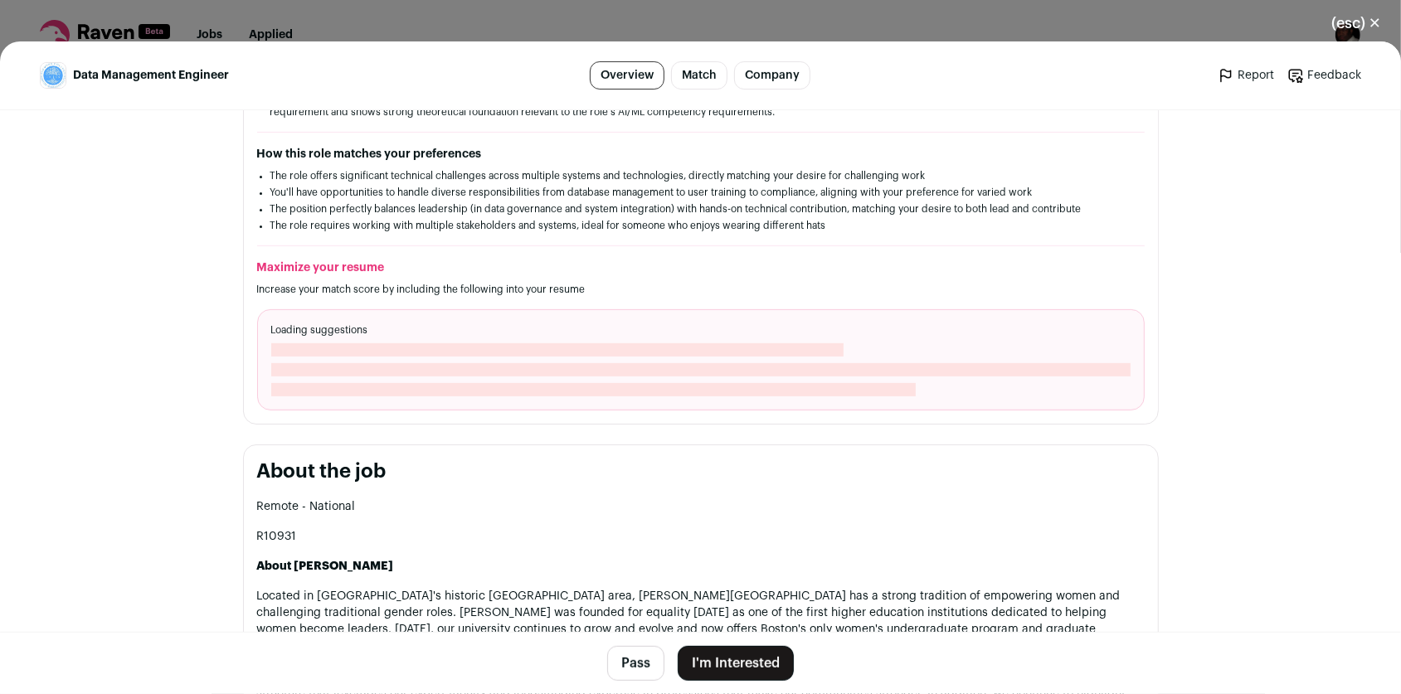
scroll to position [449, 0]
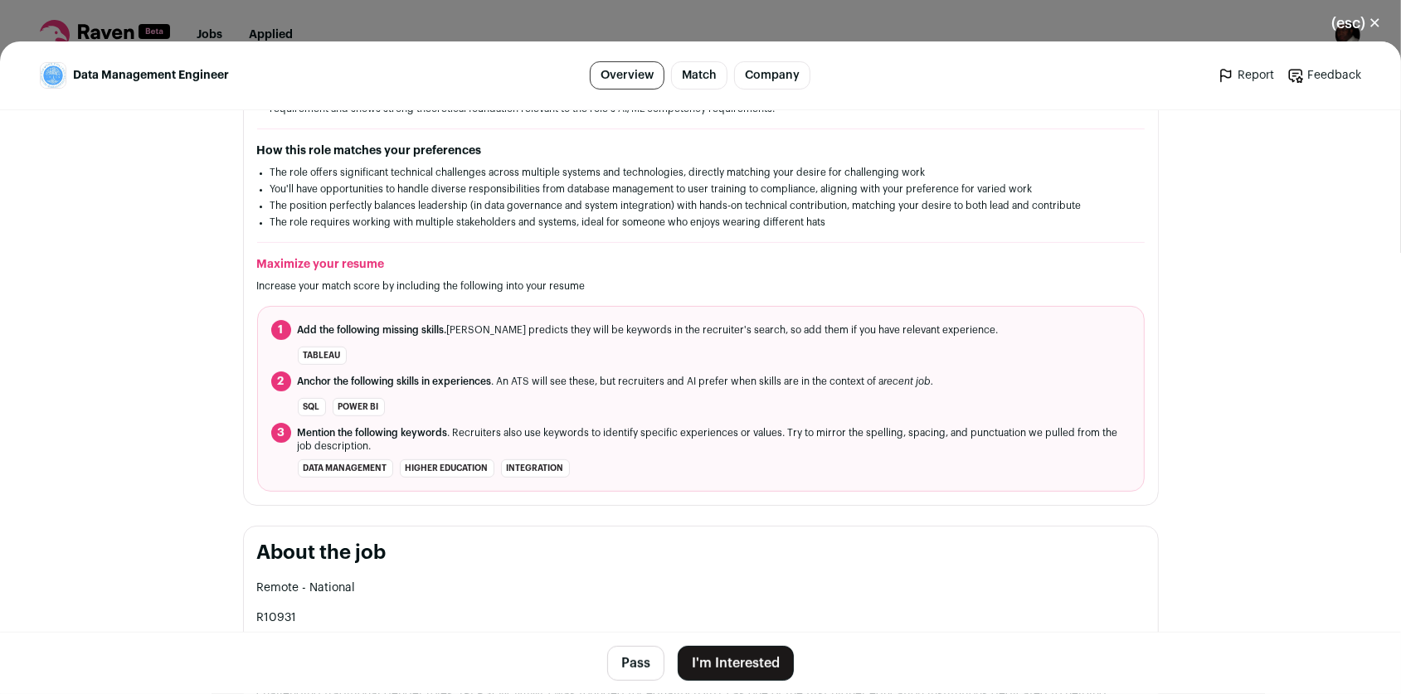
click at [1203, 309] on main "Data Management Engineer Overview Match Company Report Feedback Report Feedback…" at bounding box center [700, 367] width 1401 height 653
click at [1211, 260] on main "Data Management Engineer Overview Match Company Report Feedback Report Feedback…" at bounding box center [700, 367] width 1401 height 653
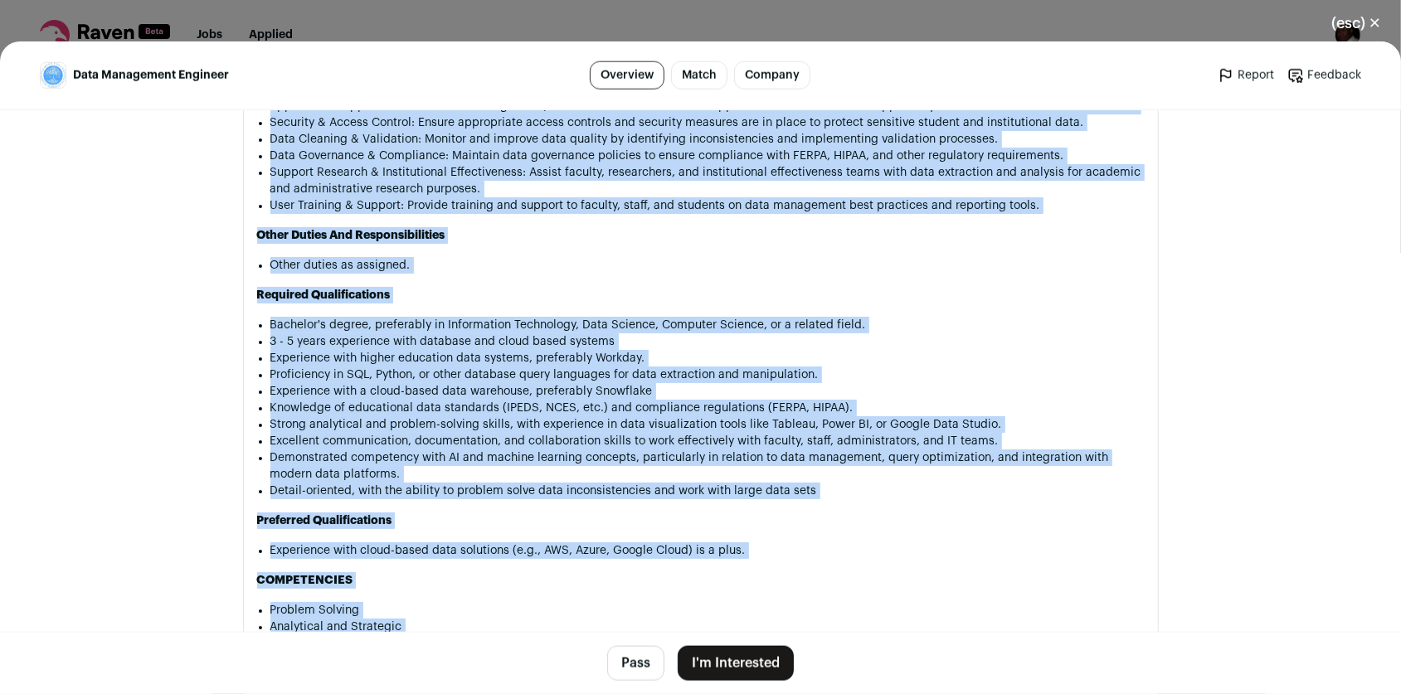
scroll to position [1570, 0]
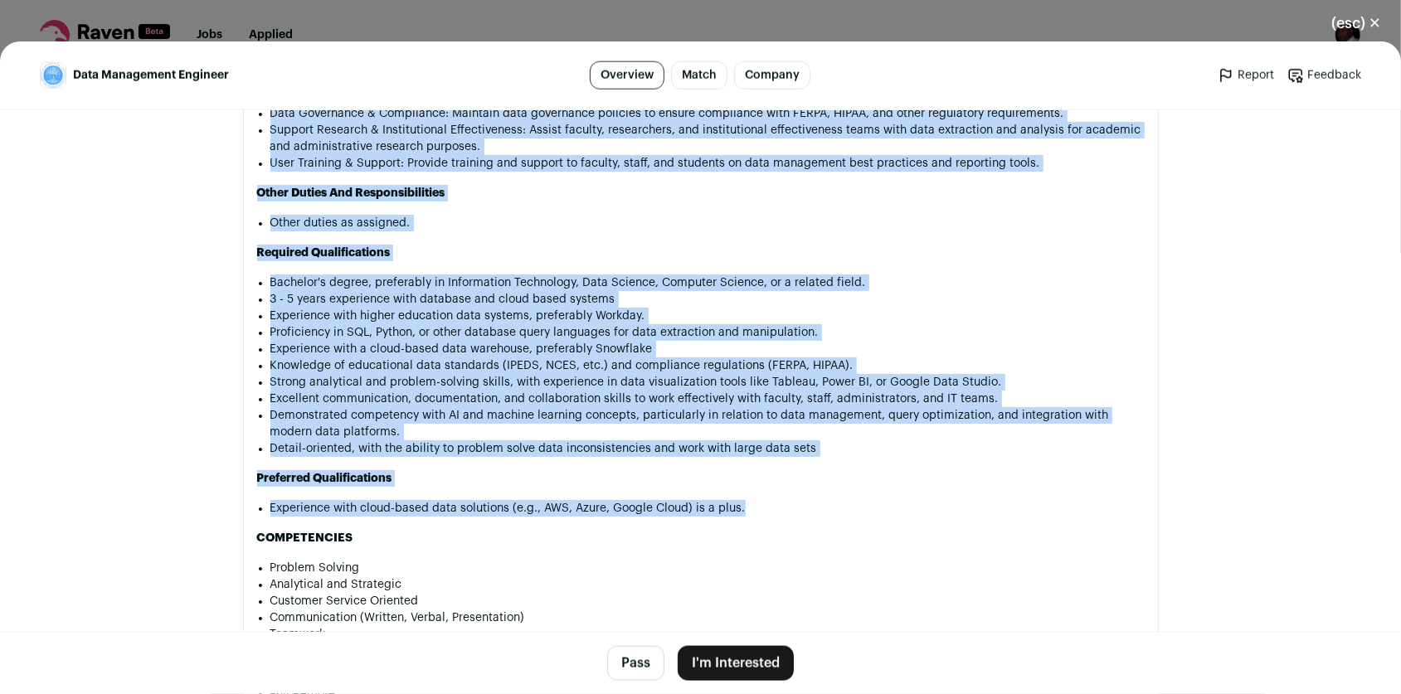
drag, startPoint x: 252, startPoint y: 544, endPoint x: 740, endPoint y: 485, distance: 491.3
click at [740, 485] on div "Remote - National R10931 About [PERSON_NAME] Located in [GEOGRAPHIC_DATA]'s his…" at bounding box center [701, 251] width 888 height 1586
copy div "Job Summary The Data Management Engineer plays a critical role in supporting th…"
click at [1375, 29] on button "(esc) ✕" at bounding box center [1357, 23] width 90 height 37
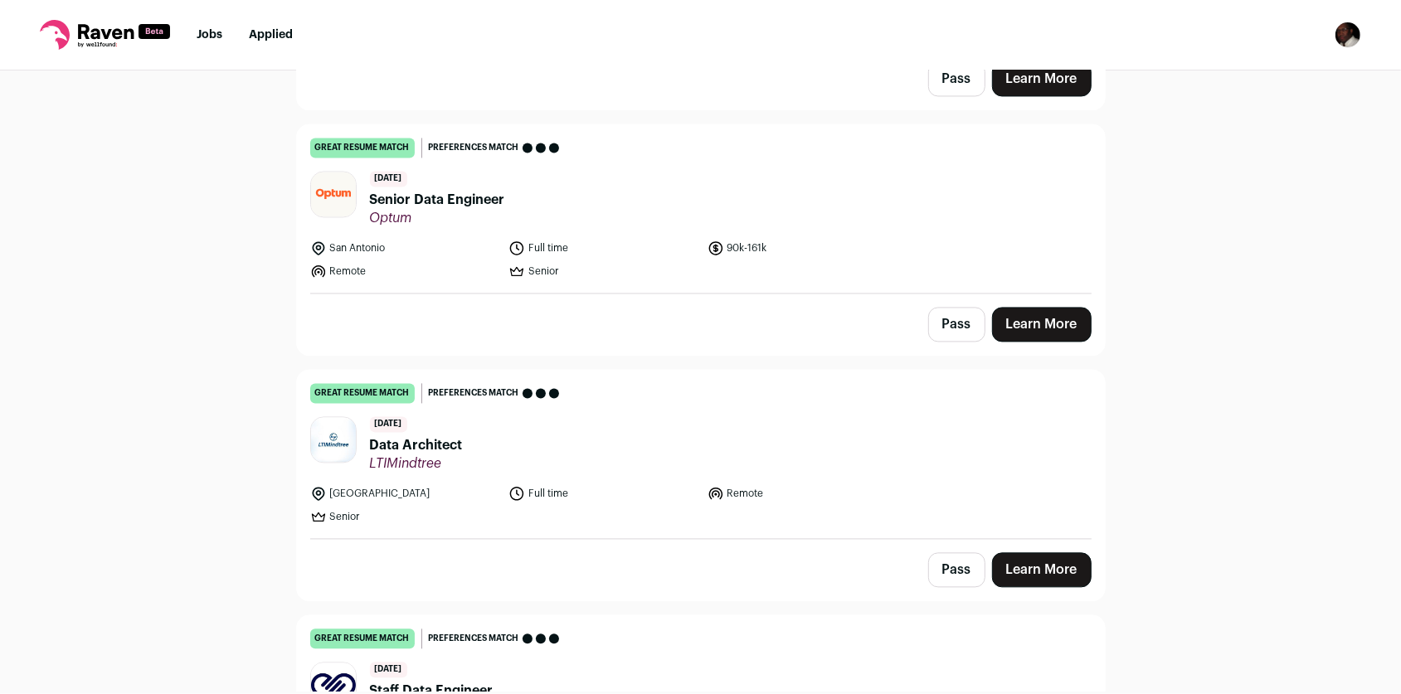
scroll to position [7699, 0]
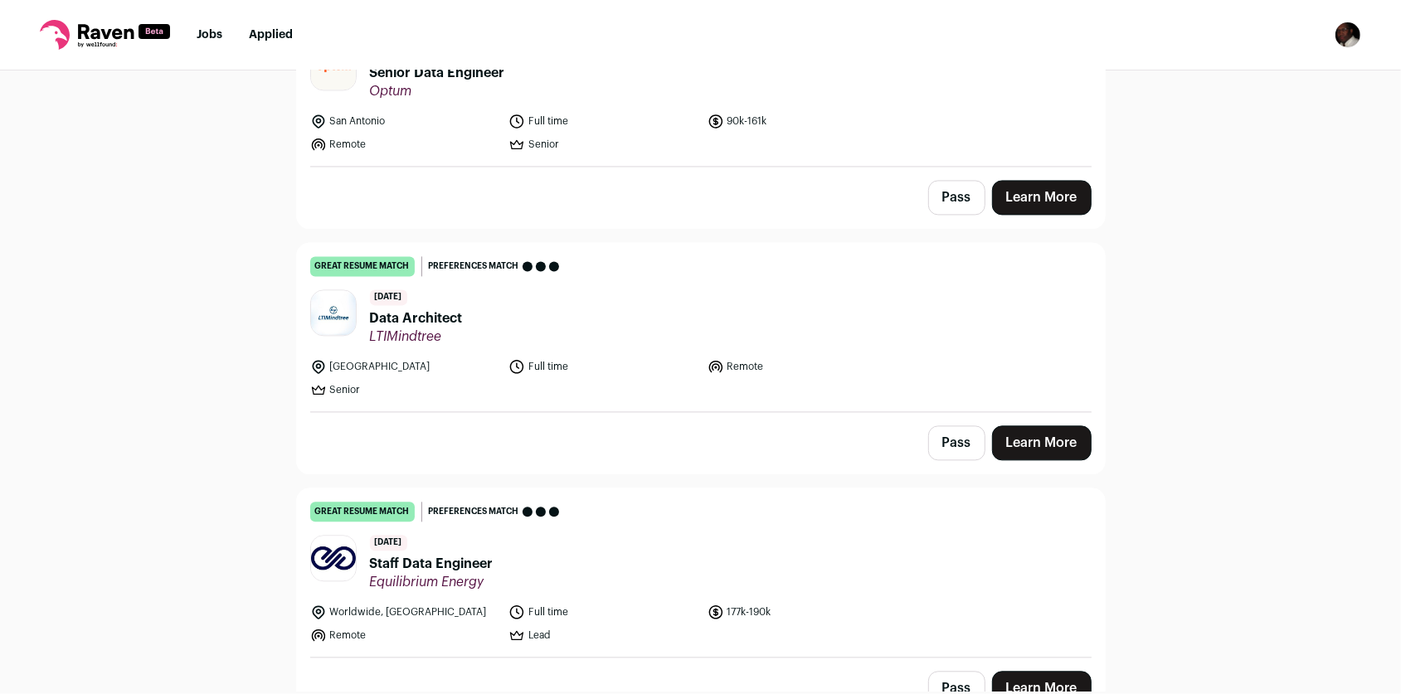
click at [1027, 671] on link "Learn More" at bounding box center [1042, 688] width 100 height 35
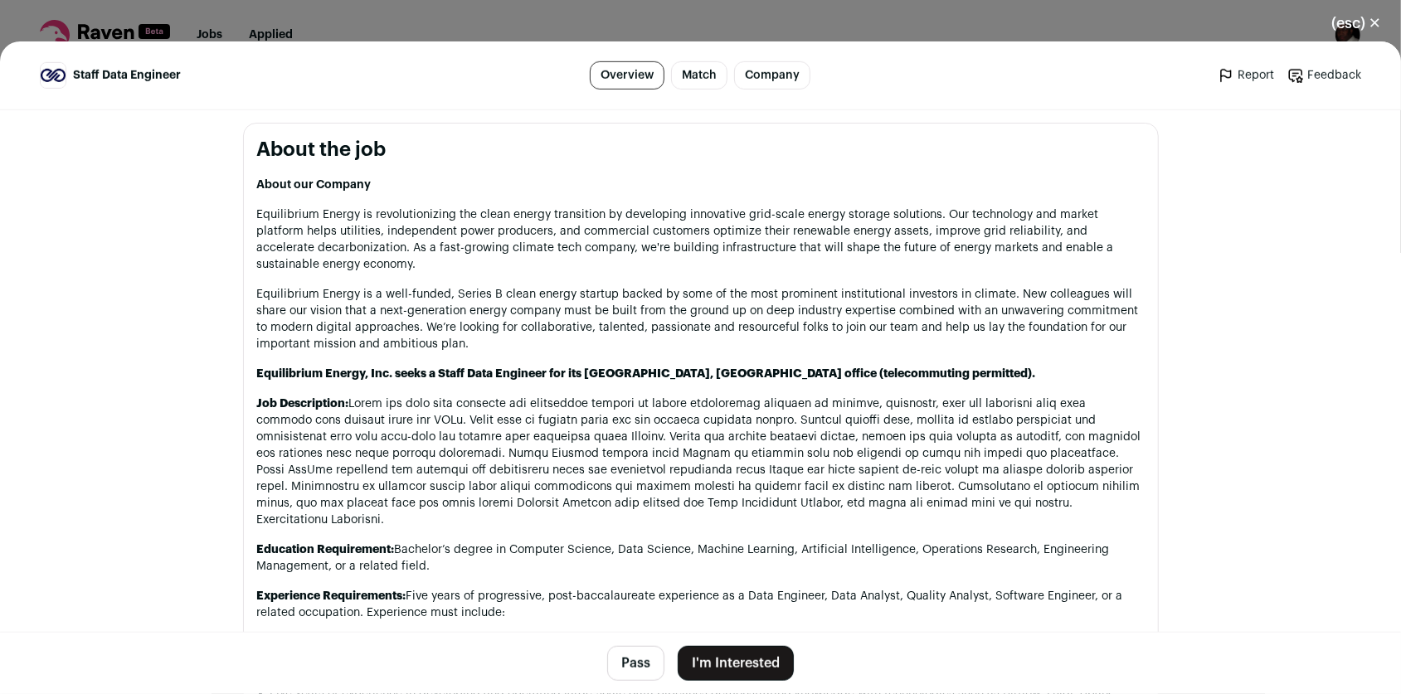
scroll to position [791, 0]
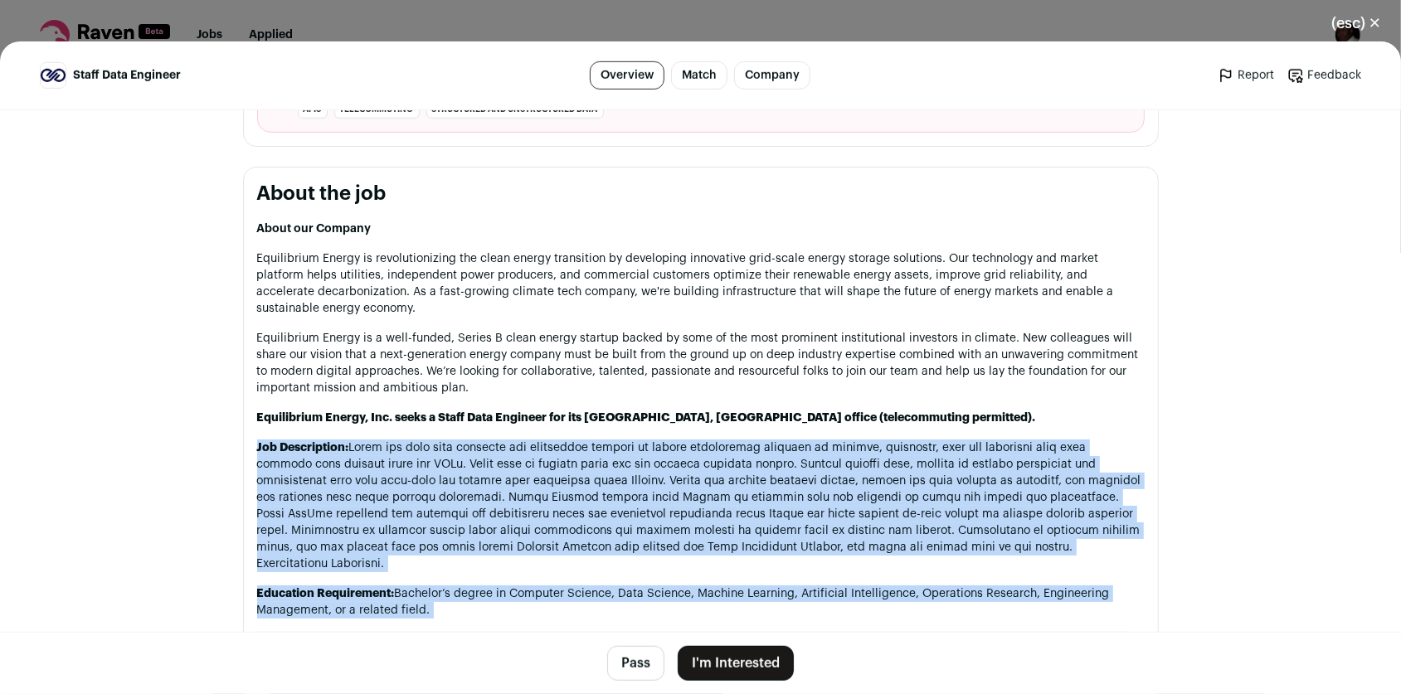
drag, startPoint x: 969, startPoint y: 458, endPoint x: 247, endPoint y: 454, distance: 721.7
drag, startPoint x: 247, startPoint y: 454, endPoint x: 343, endPoint y: 479, distance: 99.4
copy div "Job Description: Build the data flow channels and processing systems in python …"
